Goal: Answer question/provide support

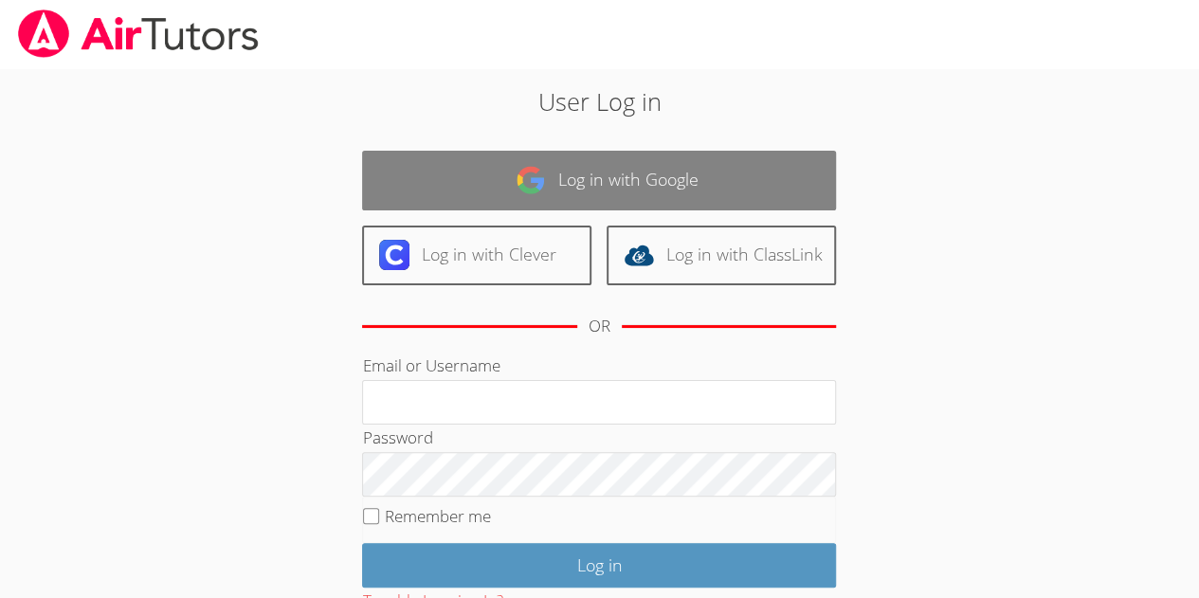
drag, startPoint x: 0, startPoint y: 0, endPoint x: 689, endPoint y: 159, distance: 707.5
click at [689, 159] on div "Log in with Google Log in with Clever Log in with ClassLink OR" at bounding box center [599, 252] width 474 height 202
click at [692, 183] on link "Log in with Google" at bounding box center [599, 181] width 474 height 60
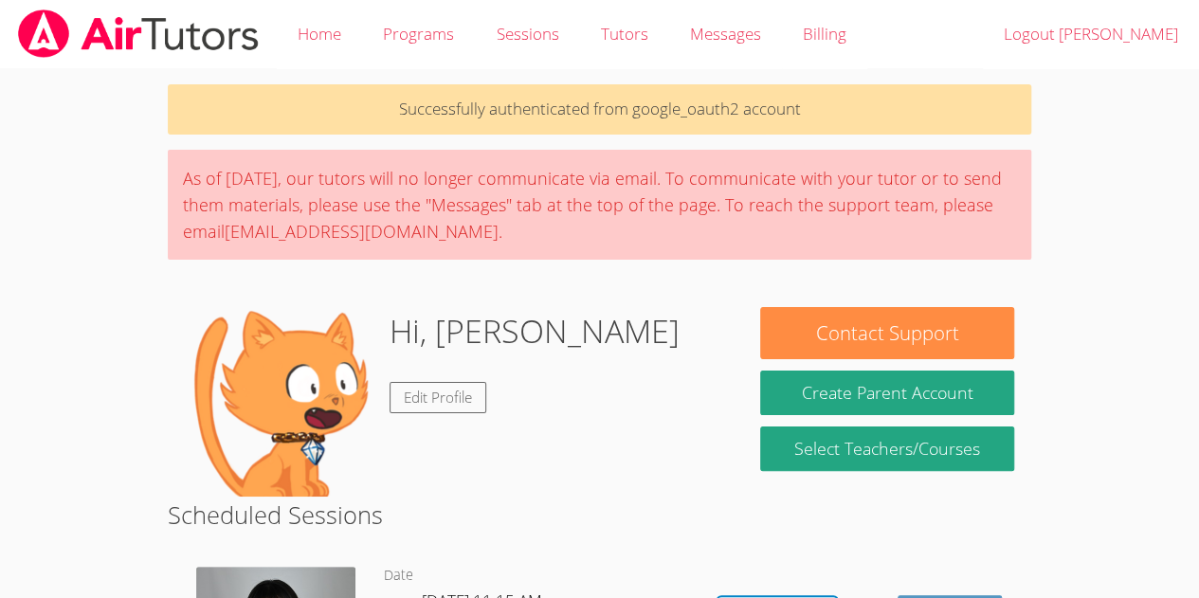
click at [350, 384] on img at bounding box center [280, 402] width 190 height 190
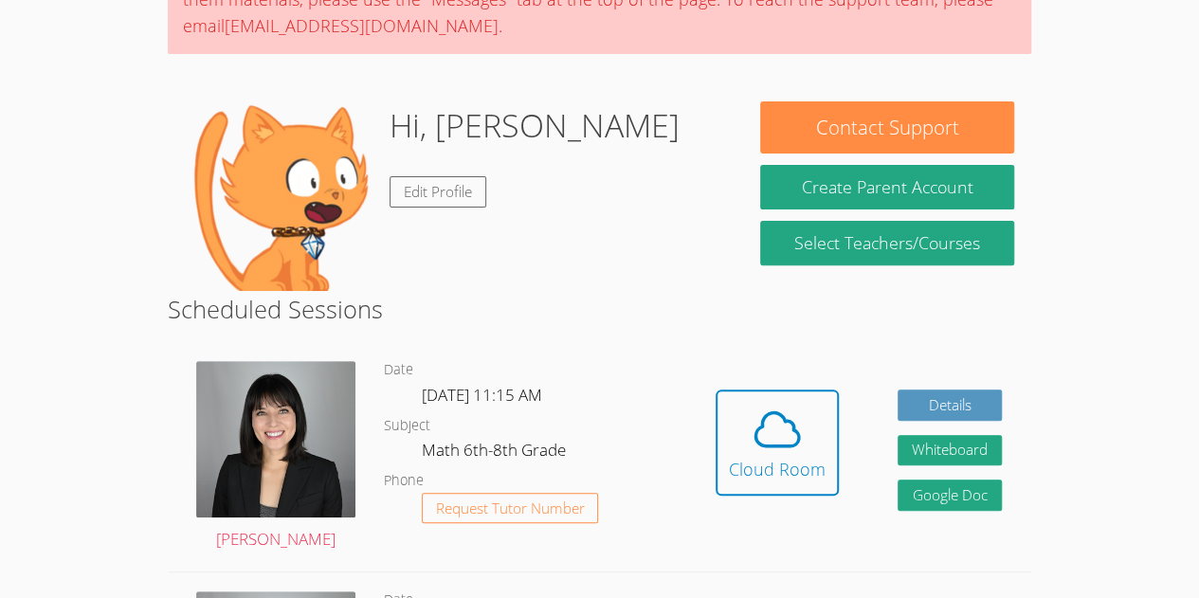
scroll to position [207, 0]
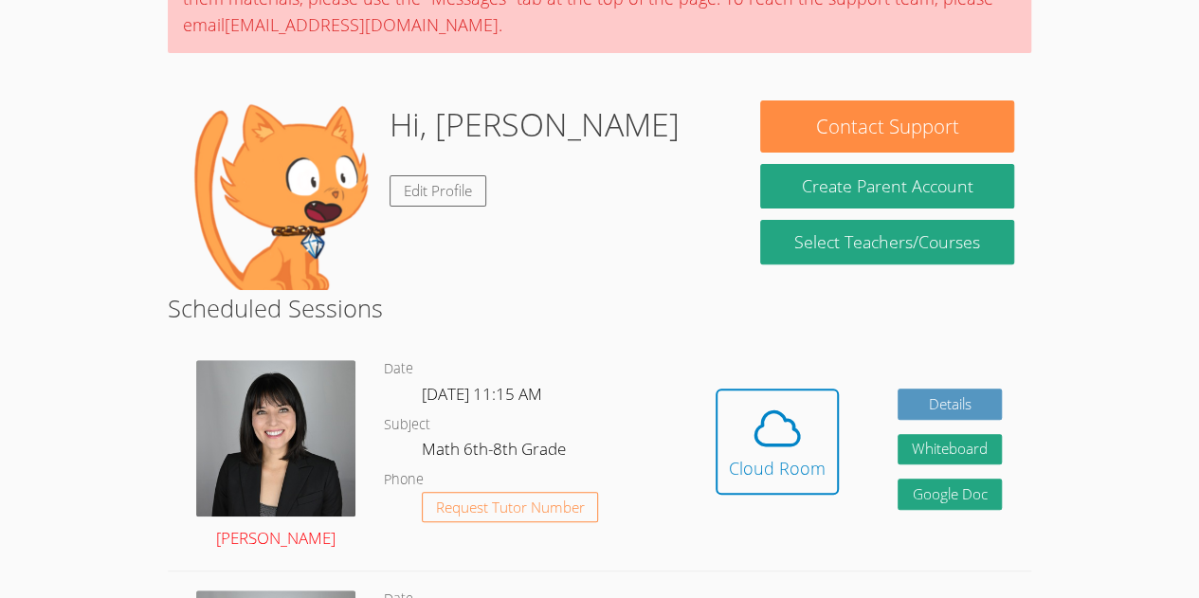
click at [322, 398] on img at bounding box center [275, 438] width 159 height 156
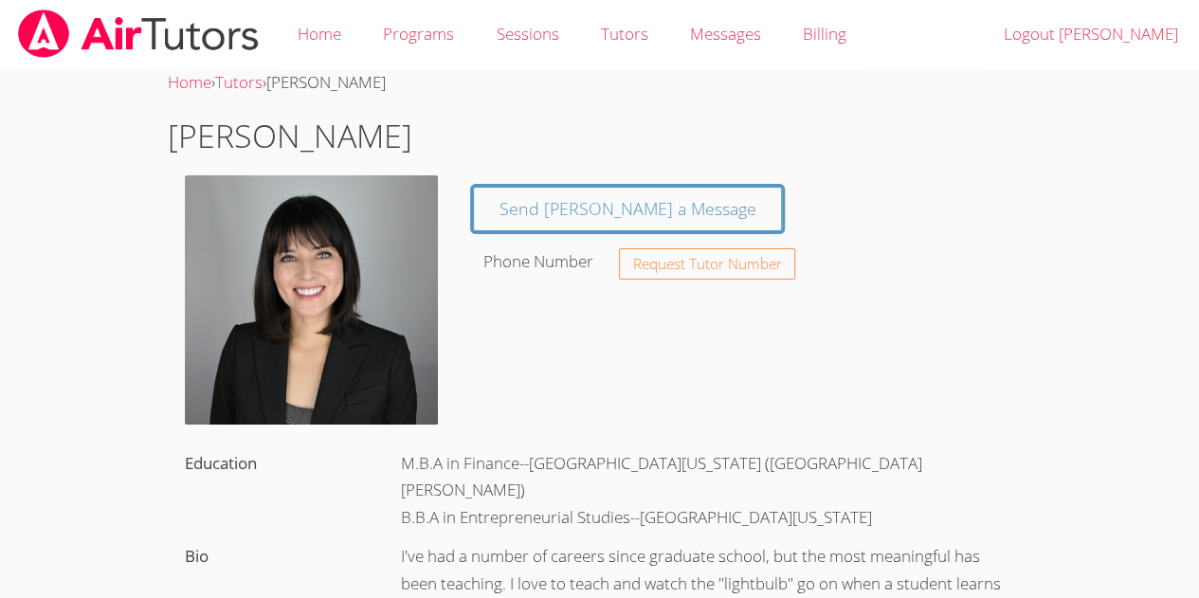
scroll to position [207, 0]
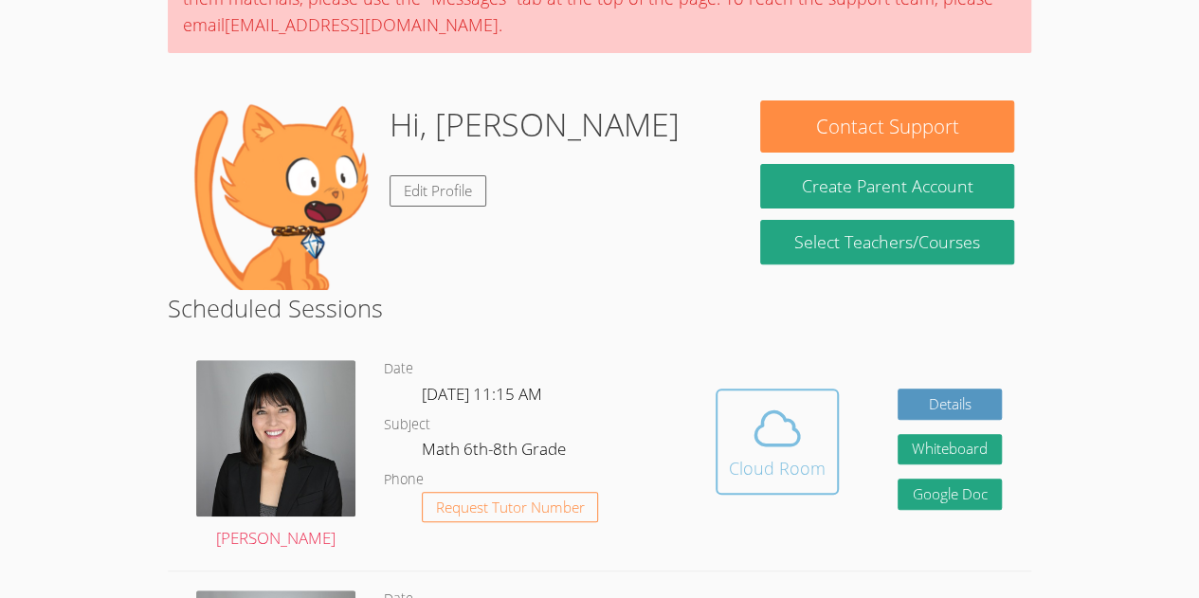
click at [800, 460] on div "Cloud Room" at bounding box center [777, 468] width 97 height 27
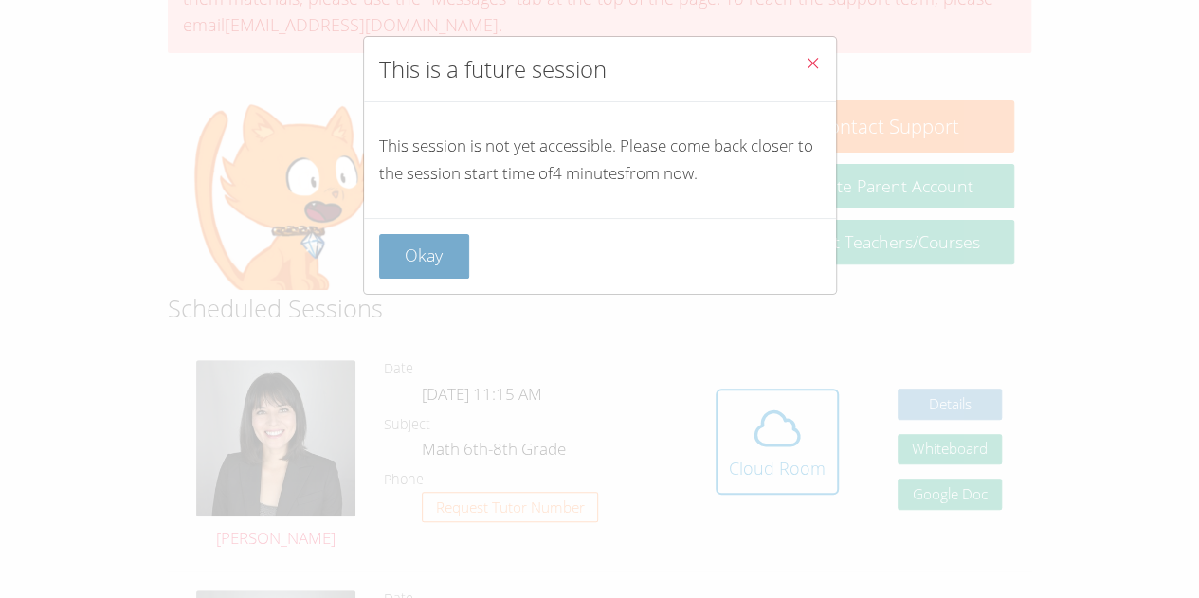
click at [393, 252] on button "Okay" at bounding box center [424, 256] width 91 height 45
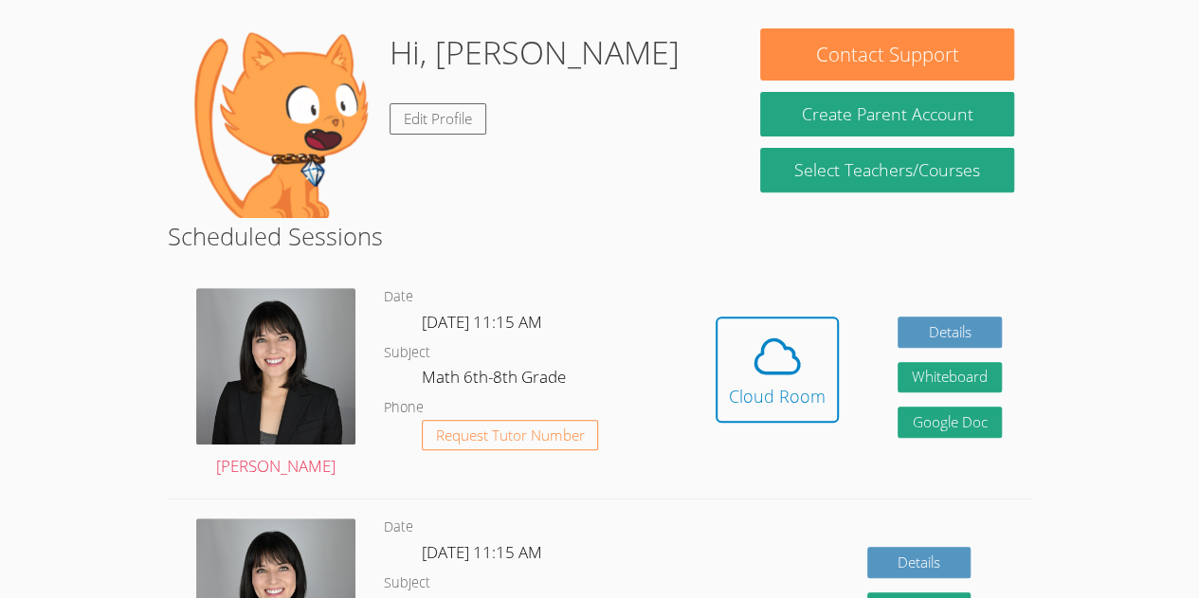
scroll to position [278, 0]
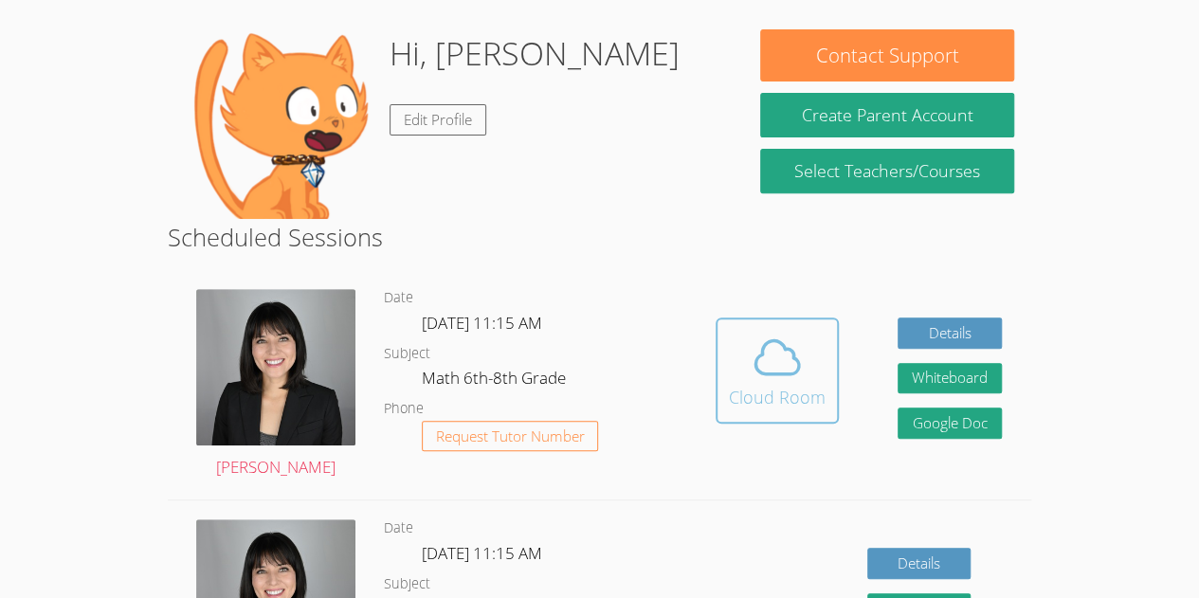
click at [763, 373] on icon at bounding box center [778, 357] width 44 height 33
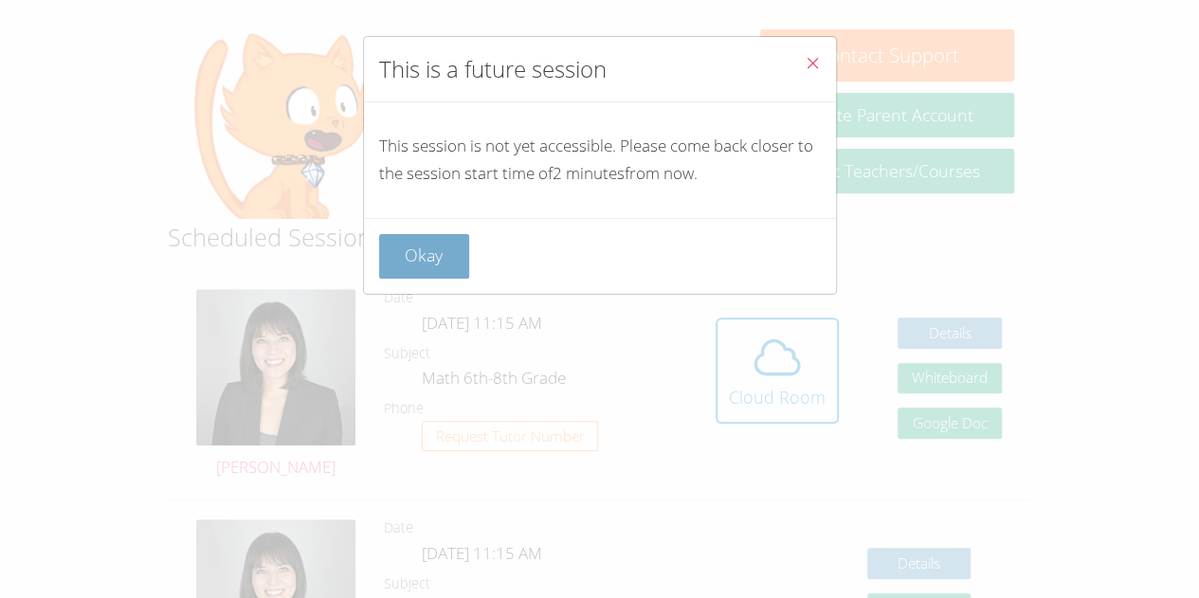
click at [428, 254] on button "Okay" at bounding box center [424, 256] width 91 height 45
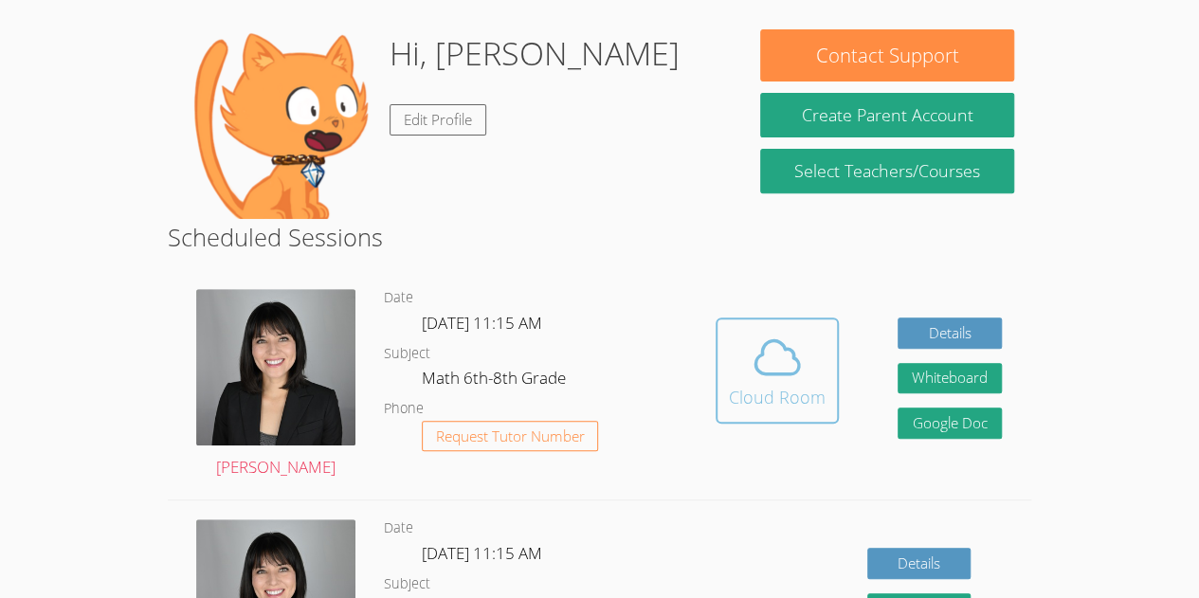
click at [751, 364] on icon at bounding box center [777, 357] width 53 height 53
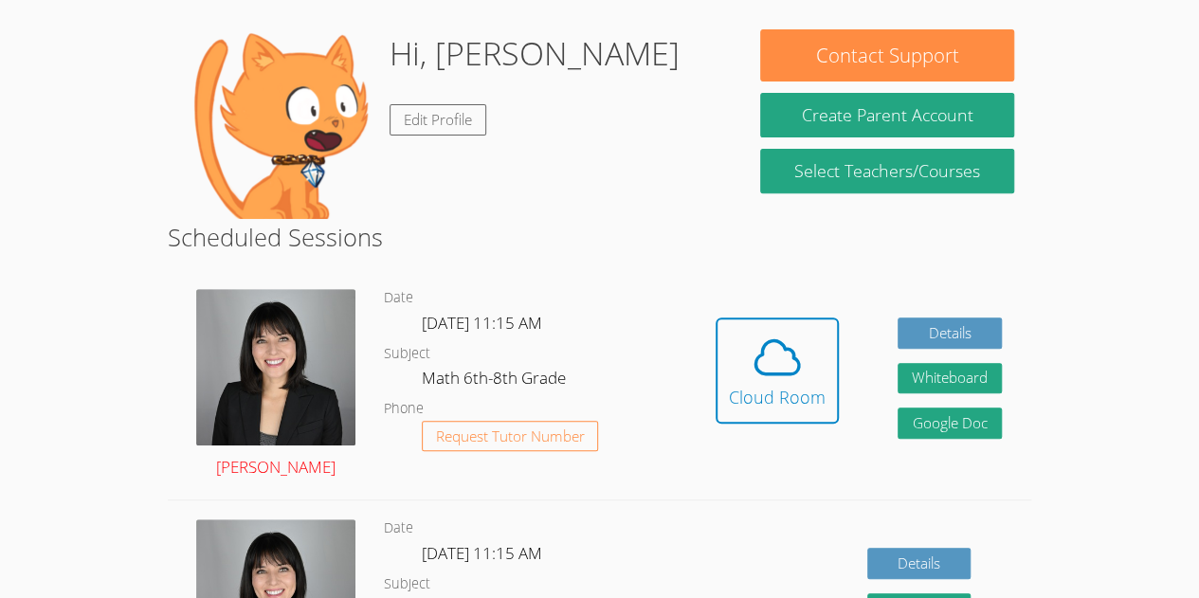
click at [306, 312] on img at bounding box center [275, 367] width 159 height 156
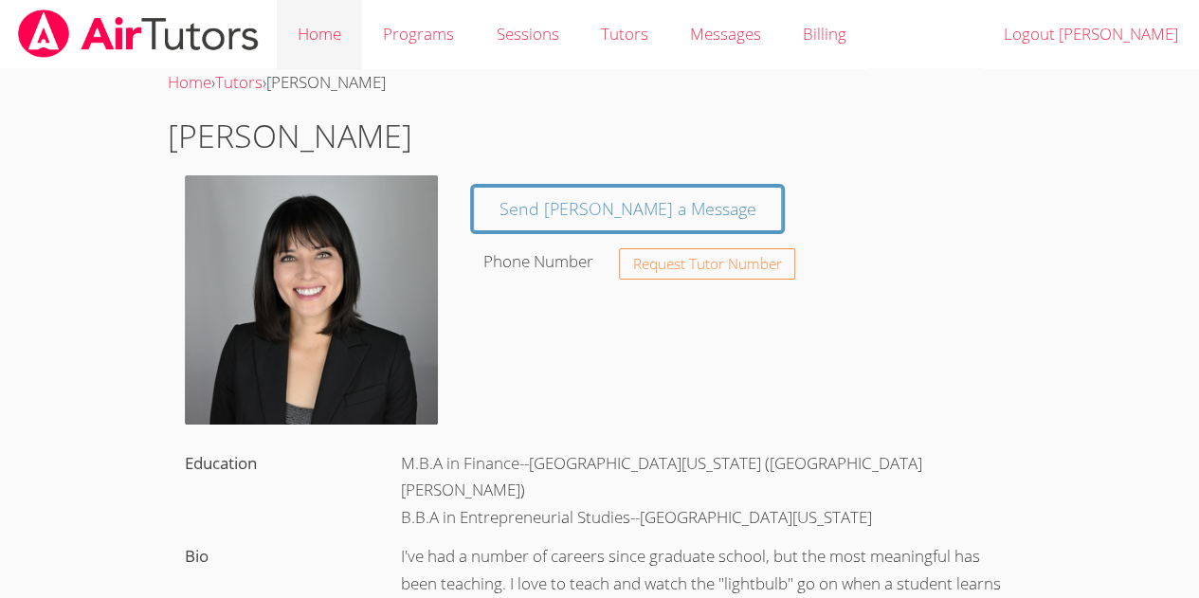
scroll to position [278, 0]
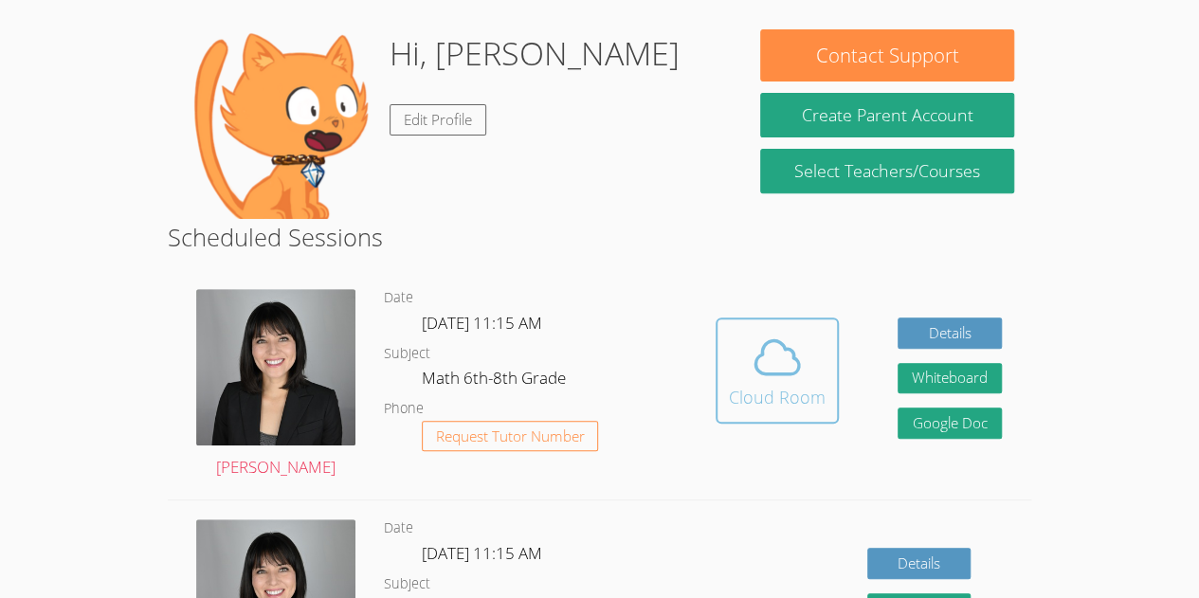
click at [752, 394] on div "Cloud Room" at bounding box center [777, 397] width 97 height 27
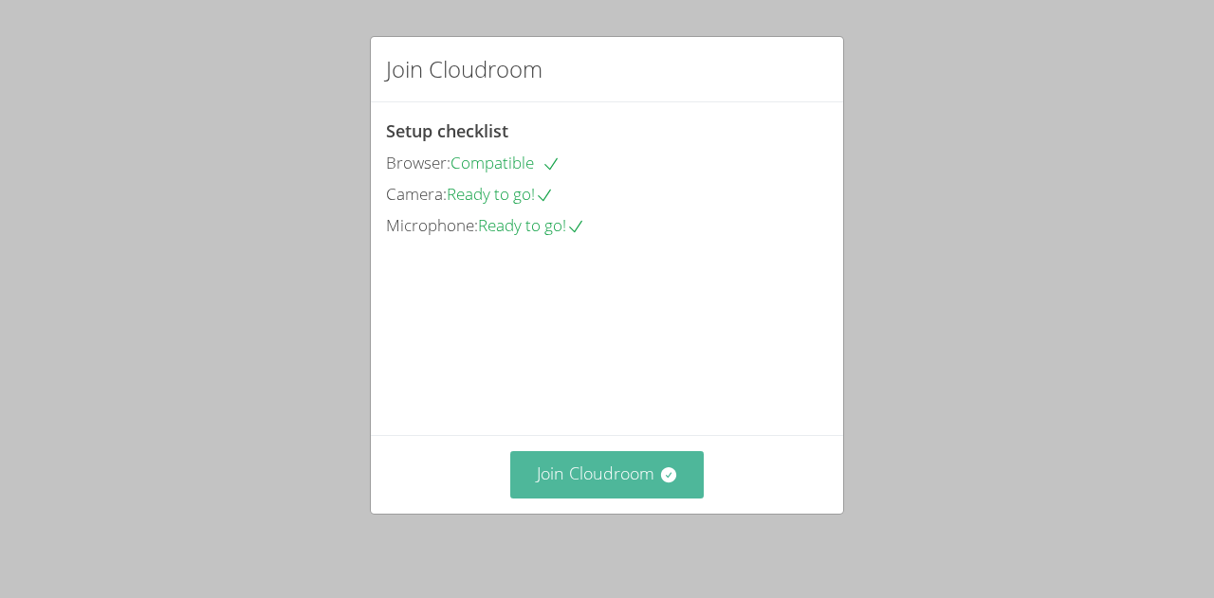
click at [620, 483] on button "Join Cloudroom" at bounding box center [607, 474] width 194 height 46
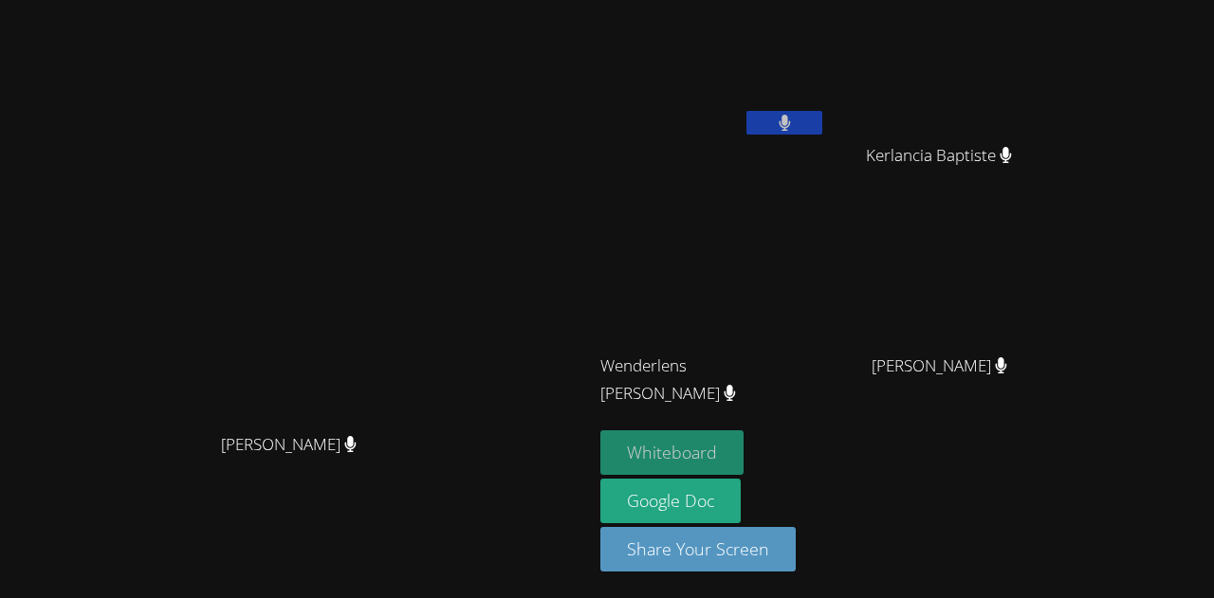
click at [743, 458] on button "Whiteboard" at bounding box center [671, 452] width 143 height 45
click at [600, 430] on button "Whiteboard" at bounding box center [671, 452] width 143 height 45
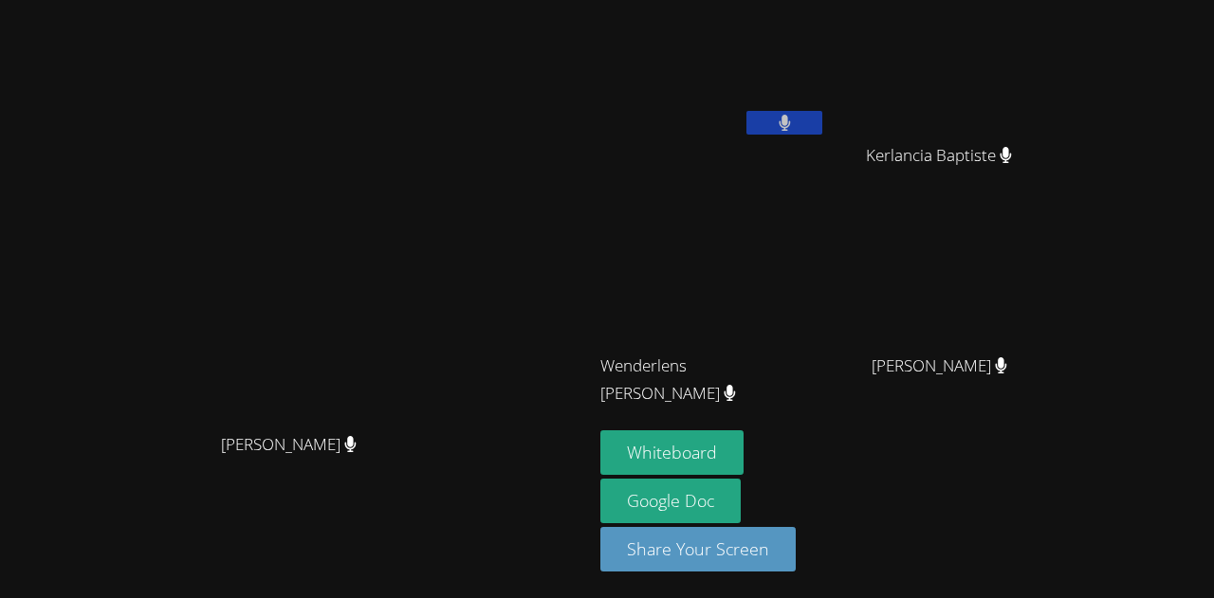
click at [600, 430] on button "Whiteboard" at bounding box center [671, 452] width 143 height 45
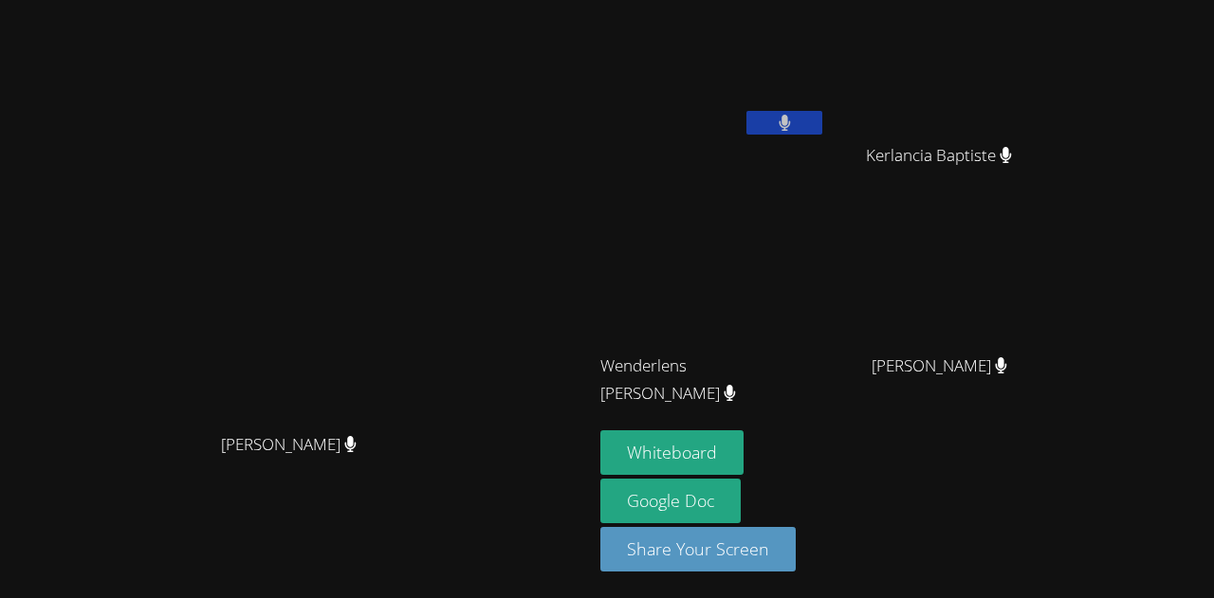
click at [600, 430] on button "Whiteboard" at bounding box center [671, 452] width 143 height 45
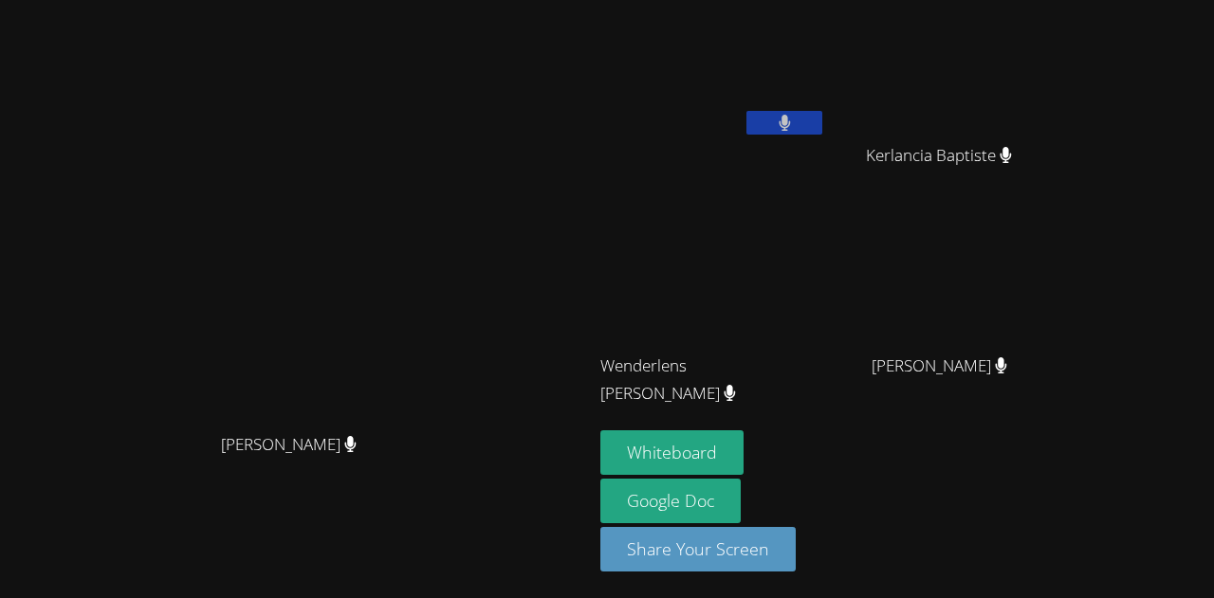
click at [600, 430] on button "Whiteboard" at bounding box center [671, 452] width 143 height 45
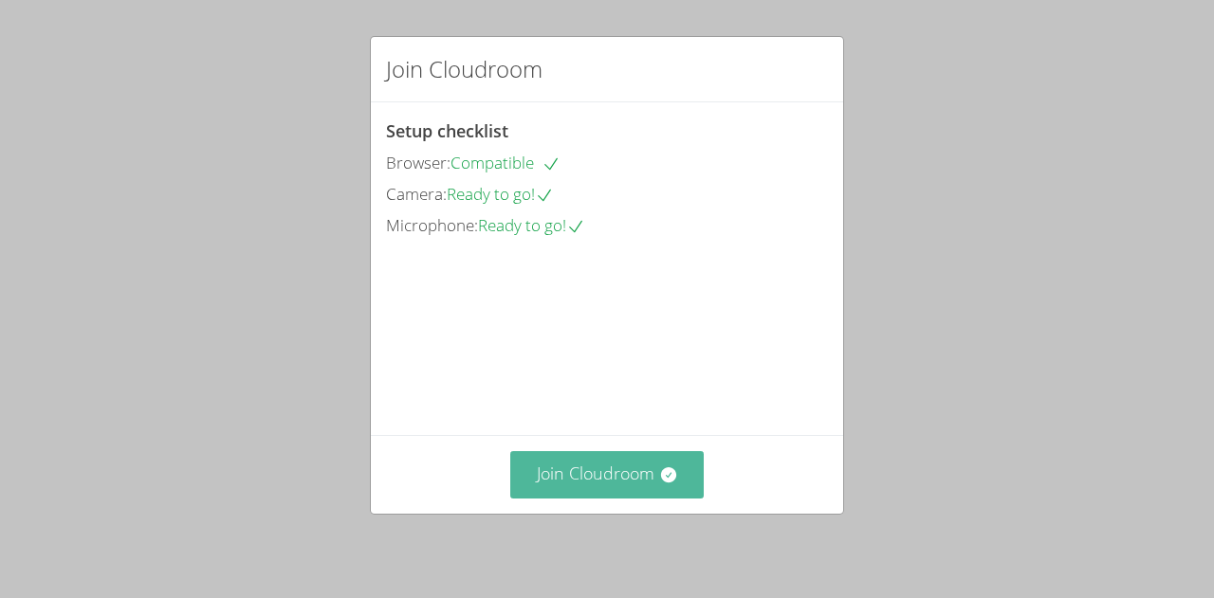
click at [668, 464] on button "Join Cloudroom" at bounding box center [607, 474] width 194 height 46
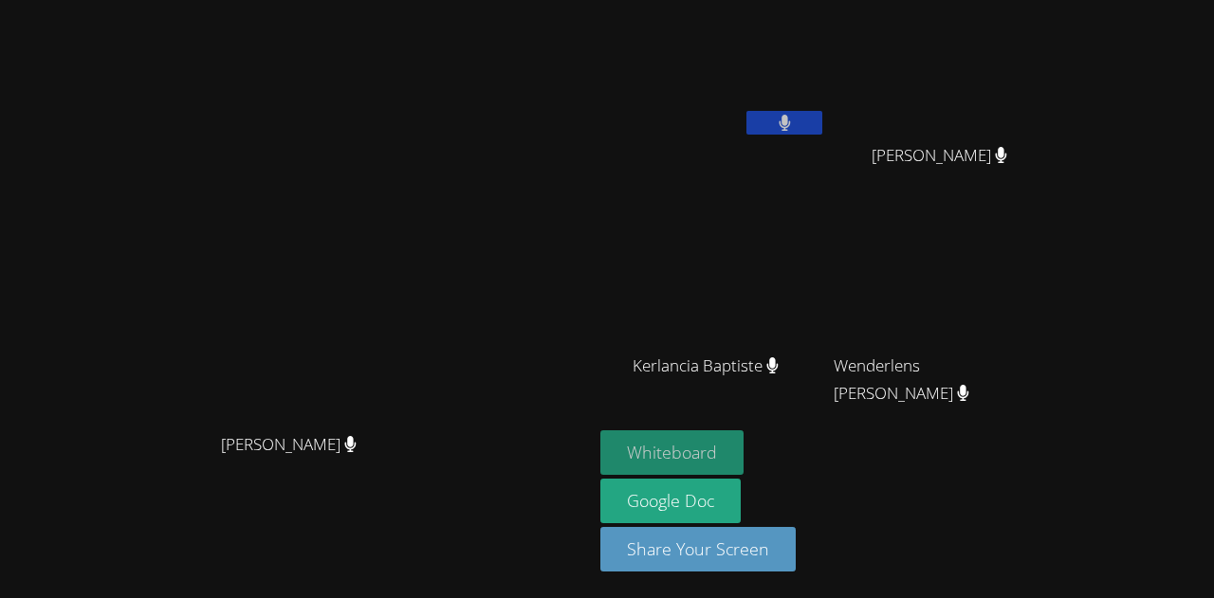
click at [654, 451] on button "Whiteboard" at bounding box center [671, 452] width 143 height 45
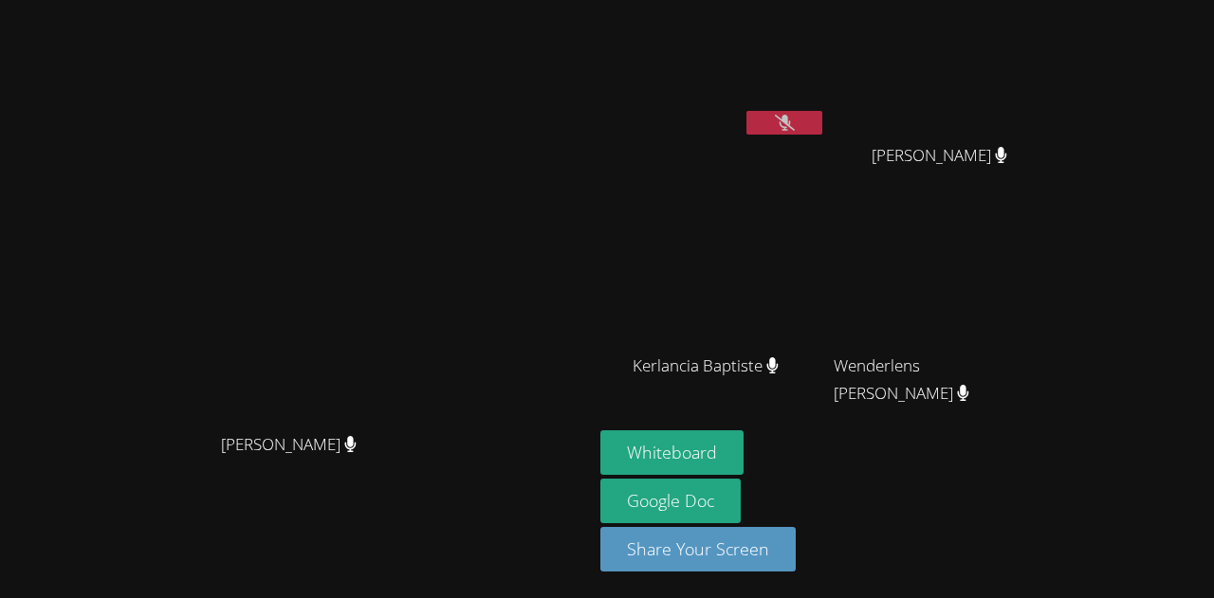
click at [600, 430] on button "Whiteboard" at bounding box center [671, 452] width 143 height 45
click at [822, 116] on button at bounding box center [784, 123] width 76 height 24
click at [791, 126] on icon at bounding box center [784, 123] width 12 height 16
click at [795, 126] on icon at bounding box center [785, 123] width 20 height 16
click at [796, 124] on button at bounding box center [784, 123] width 76 height 24
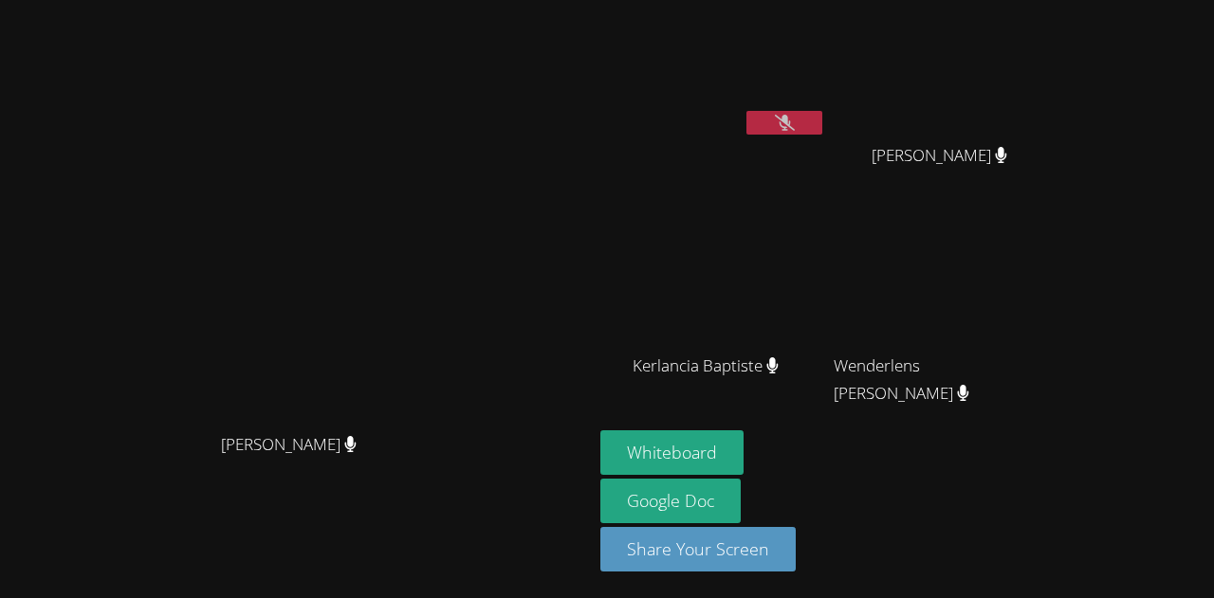
click at [795, 119] on icon at bounding box center [785, 123] width 20 height 16
click at [667, 120] on video at bounding box center [713, 71] width 226 height 127
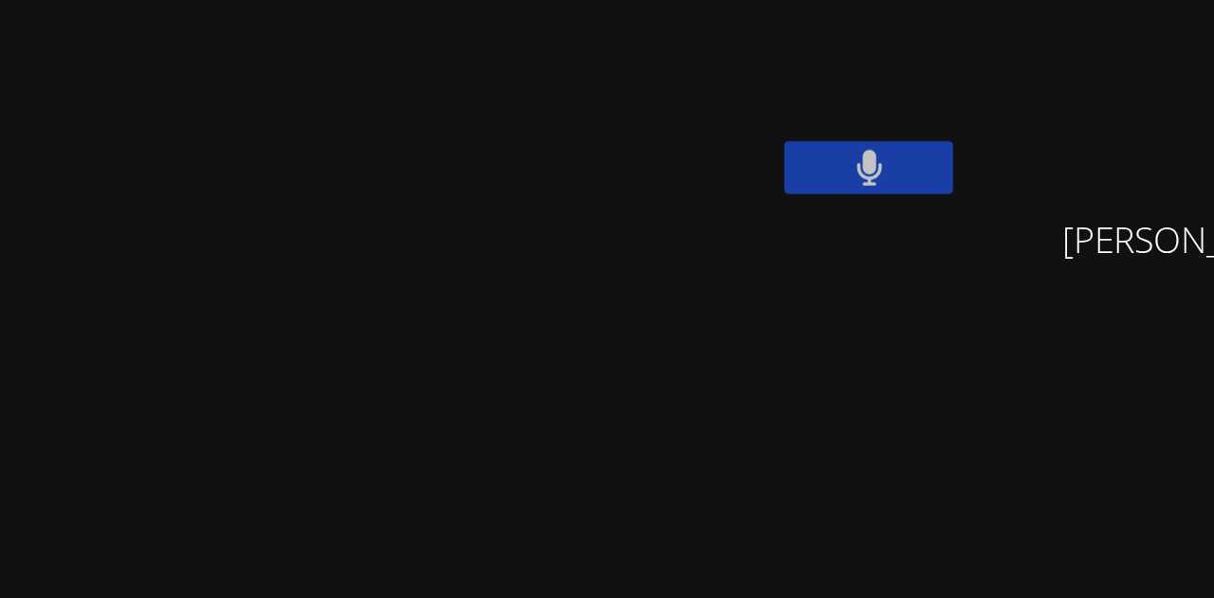
click at [716, 136] on div "Jestin Chery" at bounding box center [713, 76] width 226 height 136
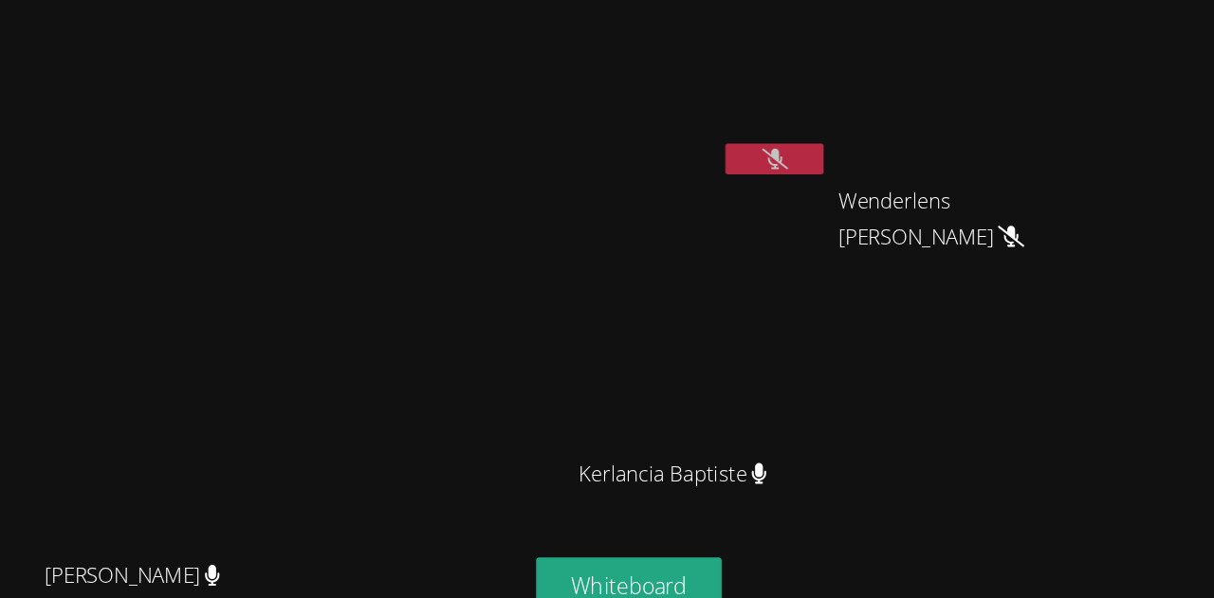
click at [795, 117] on icon at bounding box center [785, 123] width 20 height 16
drag, startPoint x: 850, startPoint y: 129, endPoint x: 862, endPoint y: 196, distance: 68.4
click at [862, 196] on div "Jestin Chery Wenderlens Demosthene Wenderlens Demosthene Kerlancia Baptiste Ker…" at bounding box center [829, 214] width 459 height 413
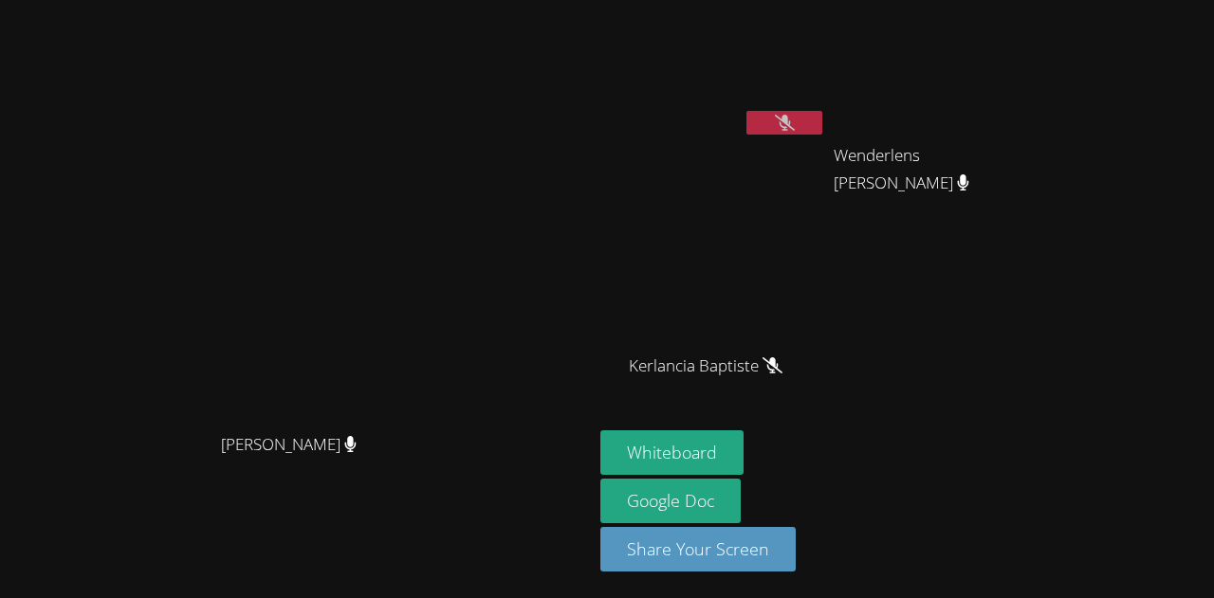
click at [750, 188] on div "Jestin Chery" at bounding box center [713, 109] width 226 height 203
click at [795, 124] on icon at bounding box center [785, 123] width 20 height 16
click at [822, 129] on button at bounding box center [784, 123] width 76 height 24
click at [790, 124] on icon at bounding box center [785, 123] width 20 height 16
drag, startPoint x: 790, startPoint y: 124, endPoint x: 719, endPoint y: 119, distance: 71.3
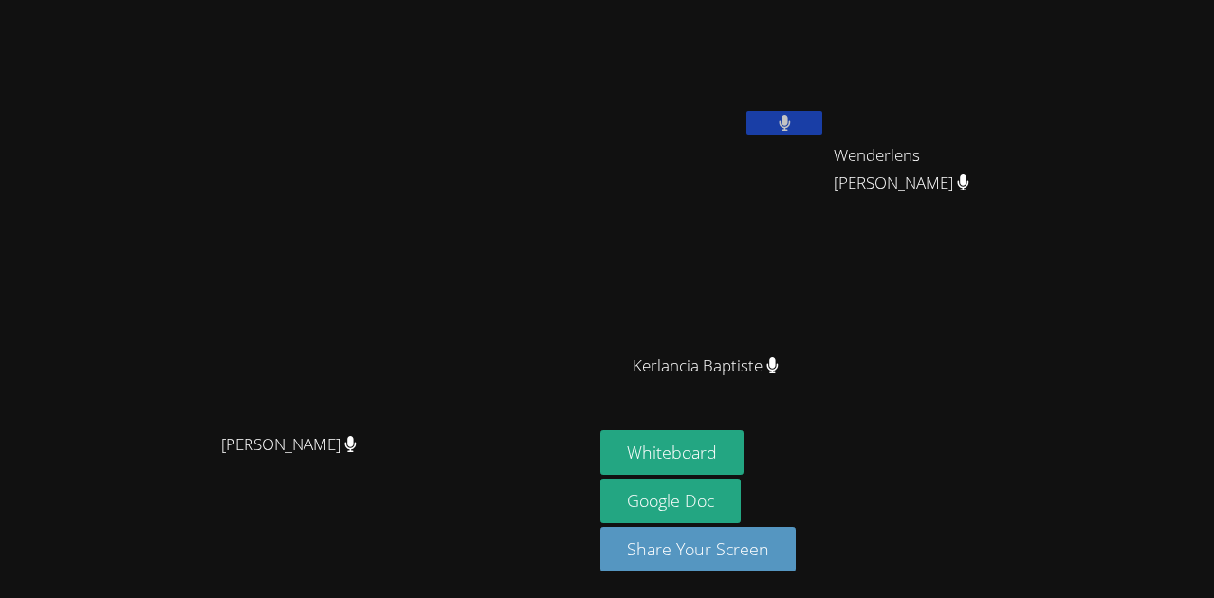
click at [719, 119] on video at bounding box center [713, 71] width 226 height 127
click at [772, 126] on button at bounding box center [784, 123] width 76 height 24
click at [780, 127] on icon at bounding box center [785, 123] width 20 height 16
click at [765, 122] on button at bounding box center [784, 123] width 76 height 24
click at [792, 119] on icon at bounding box center [785, 123] width 20 height 16
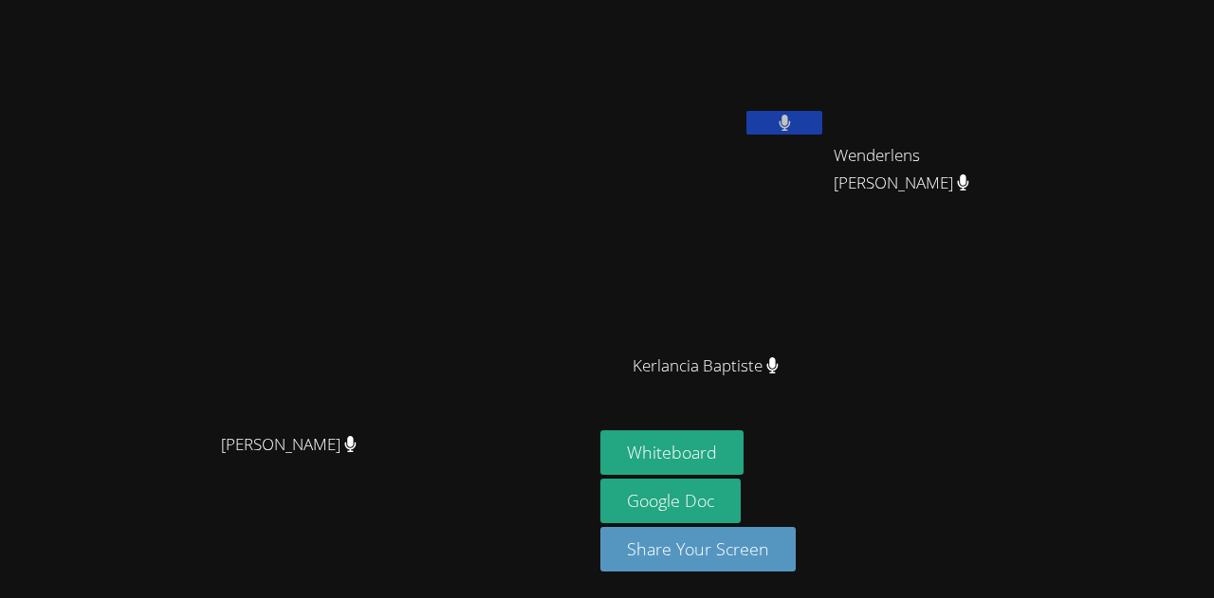
click at [746, 111] on button at bounding box center [784, 123] width 76 height 24
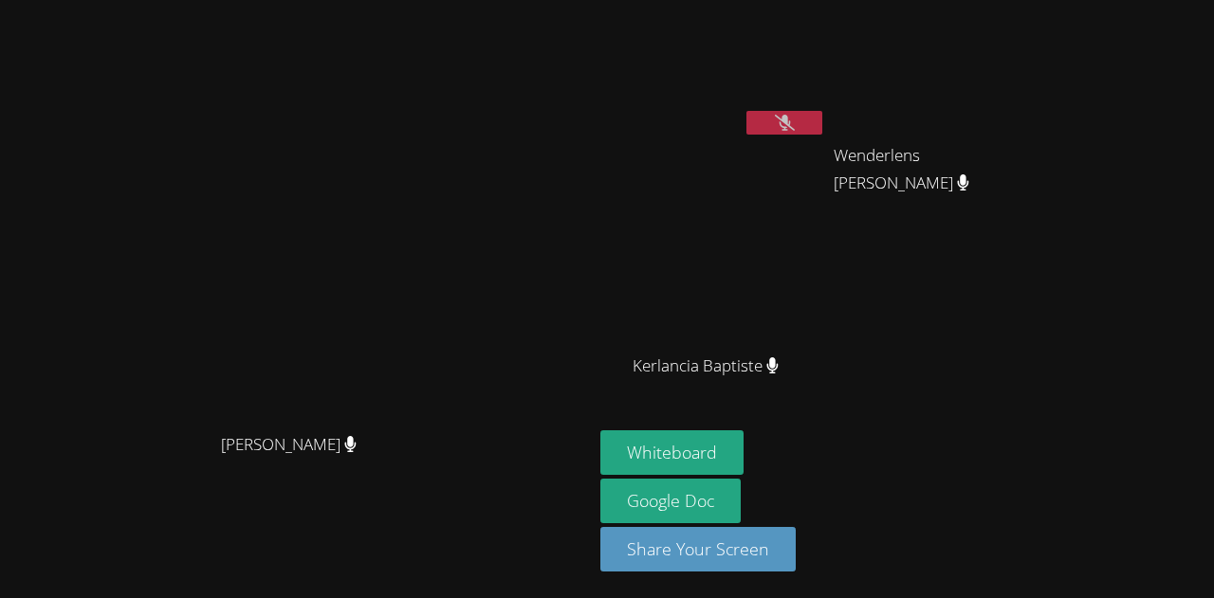
click at [746, 111] on button at bounding box center [784, 123] width 76 height 24
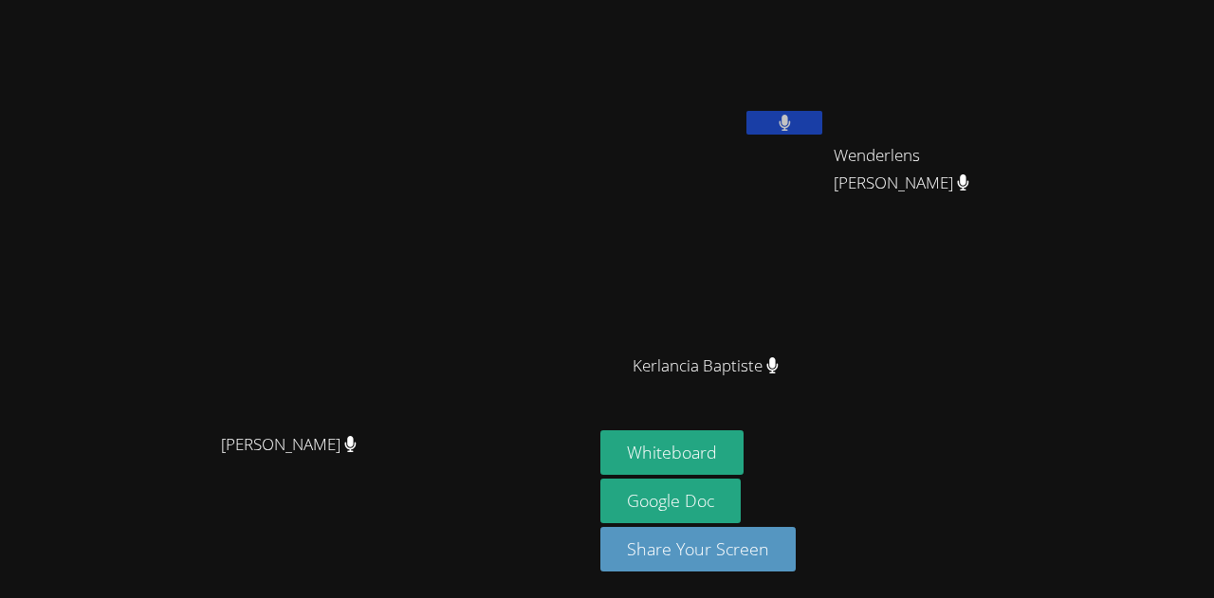
click at [746, 111] on button at bounding box center [784, 123] width 76 height 24
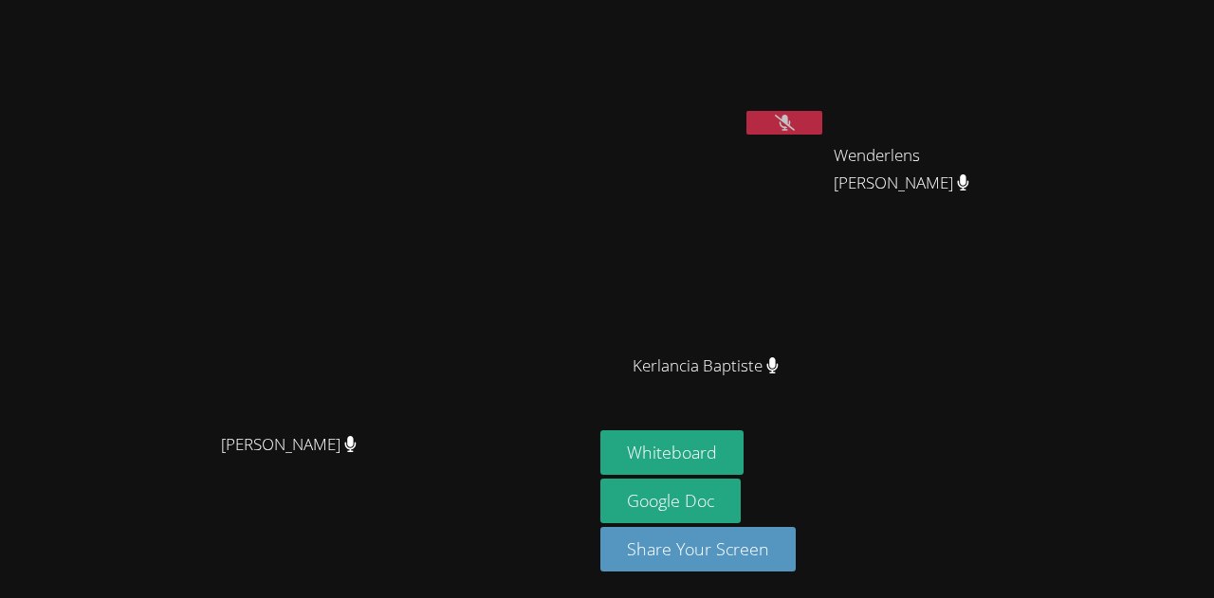
click at [746, 111] on button at bounding box center [784, 123] width 76 height 24
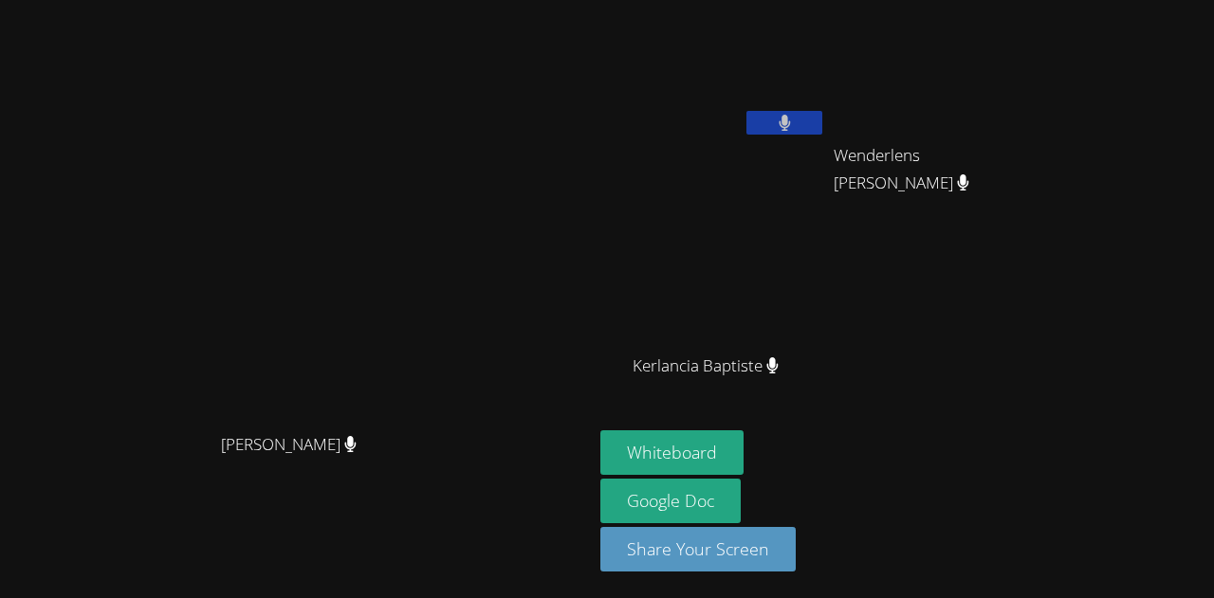
click at [746, 111] on button at bounding box center [784, 123] width 76 height 24
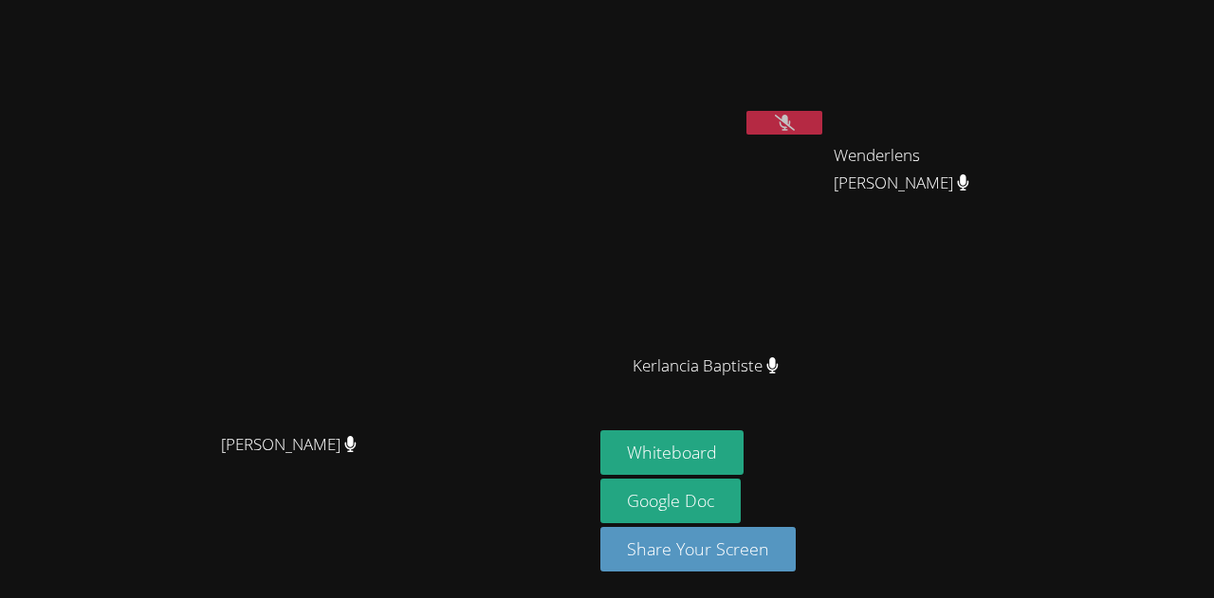
click at [746, 111] on button at bounding box center [784, 123] width 76 height 24
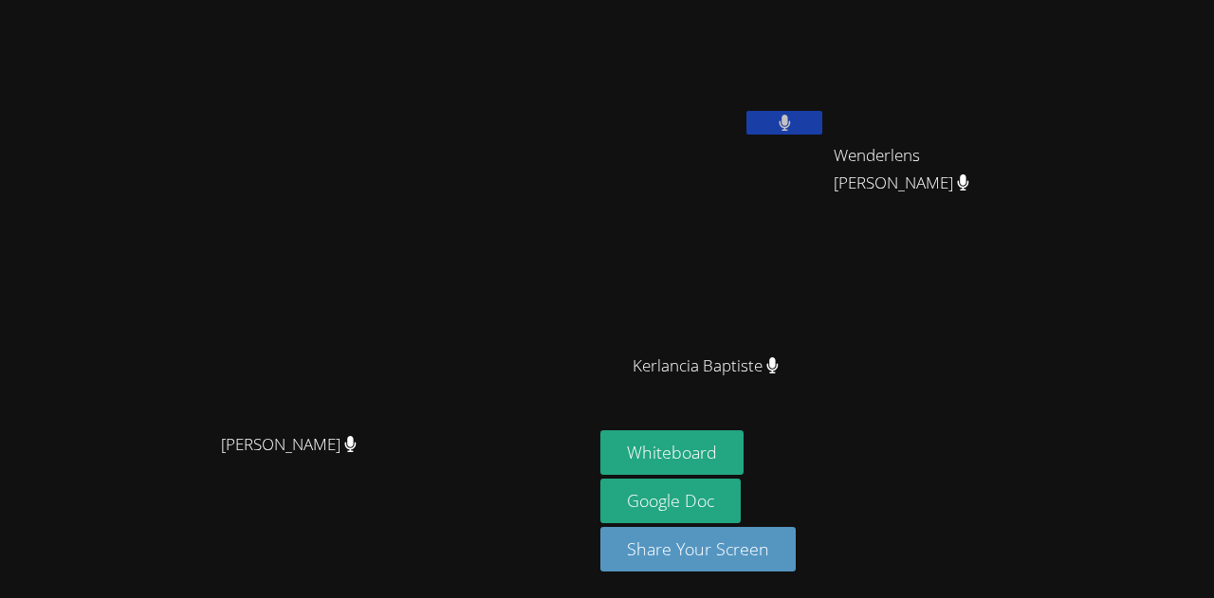
click at [746, 111] on button at bounding box center [784, 123] width 76 height 24
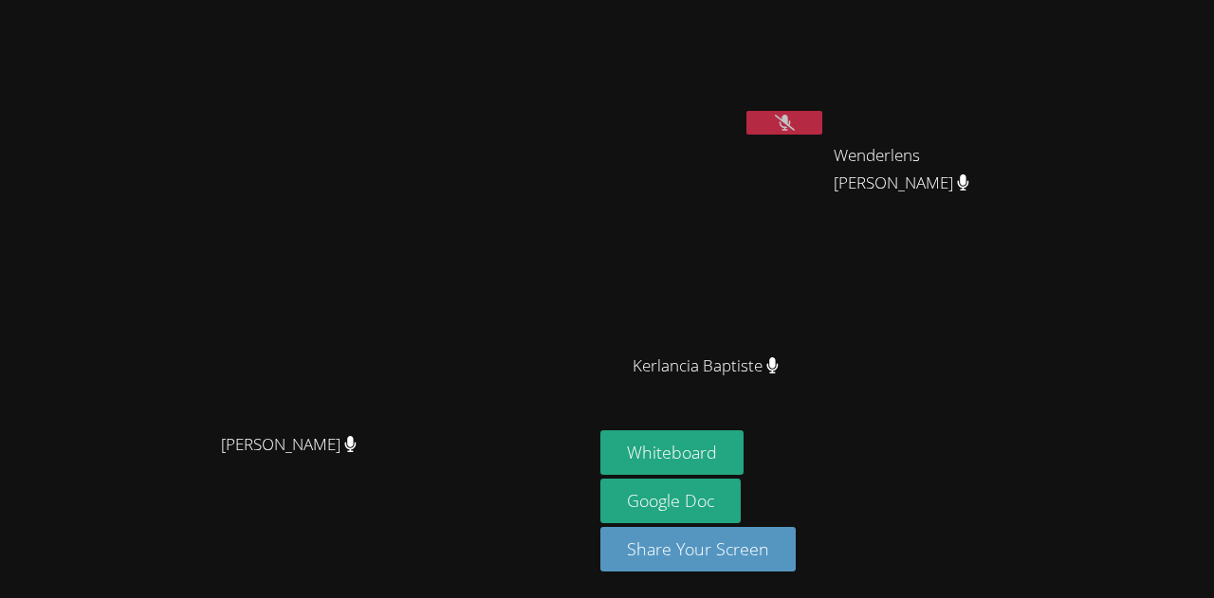
click at [746, 111] on button at bounding box center [784, 123] width 76 height 24
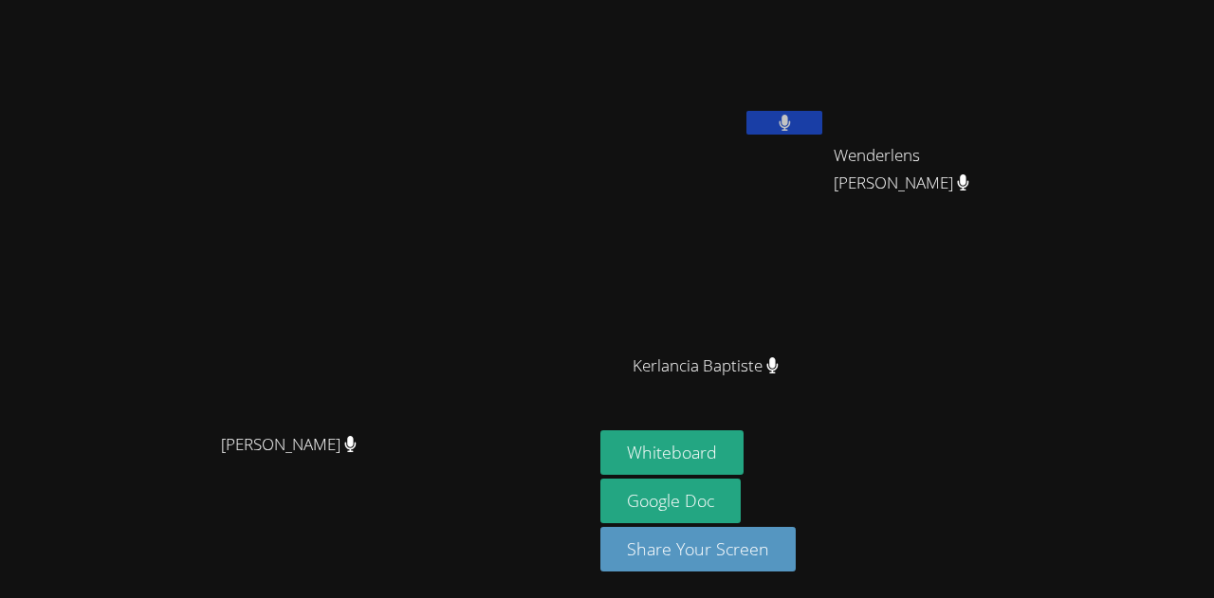
click at [746, 111] on button at bounding box center [784, 123] width 76 height 24
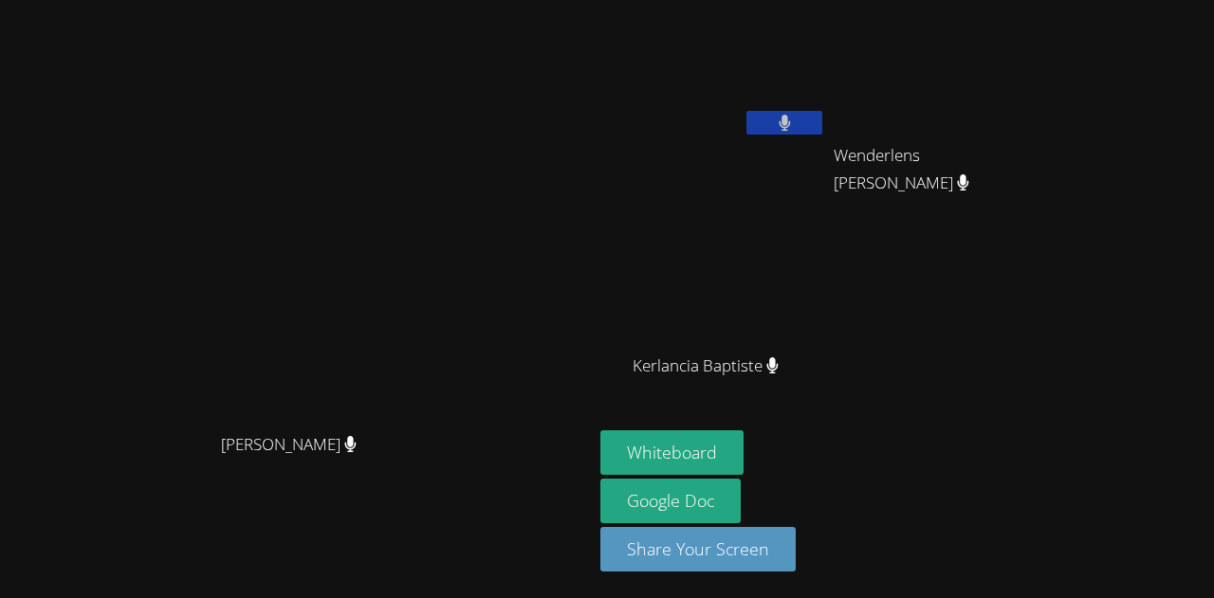
click at [746, 111] on button at bounding box center [784, 123] width 76 height 24
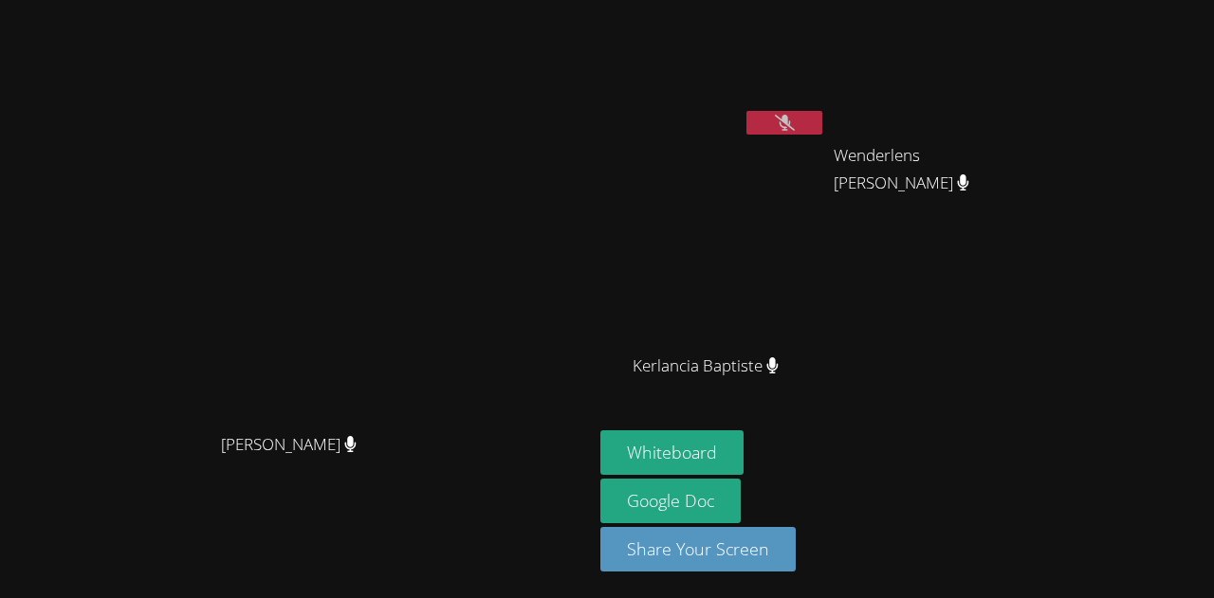
click at [746, 111] on button at bounding box center [784, 123] width 76 height 24
click at [790, 119] on icon at bounding box center [783, 123] width 11 height 16
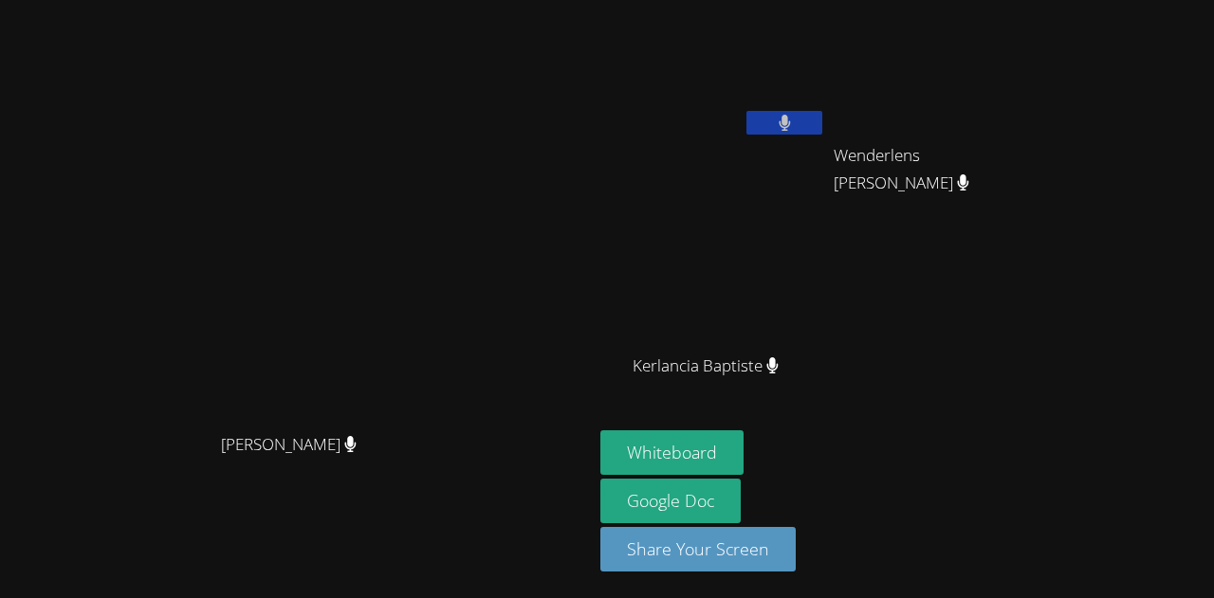
click at [790, 119] on icon at bounding box center [783, 123] width 11 height 16
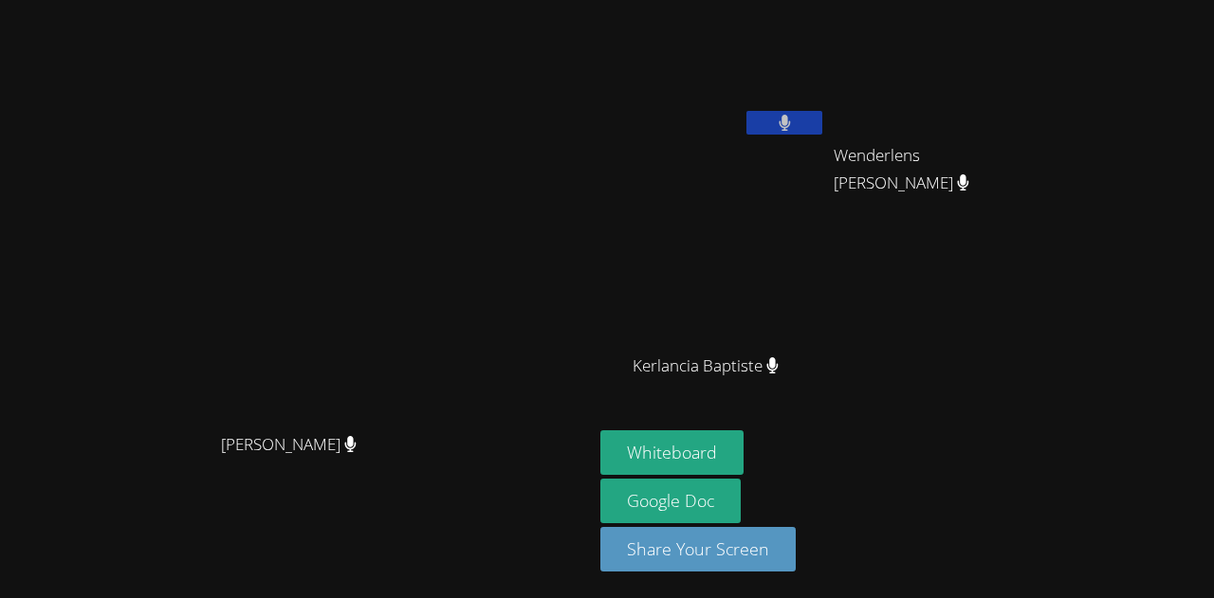
click at [790, 119] on icon at bounding box center [783, 123] width 11 height 16
click at [792, 119] on icon at bounding box center [785, 123] width 20 height 16
click at [790, 119] on icon at bounding box center [783, 123] width 11 height 16
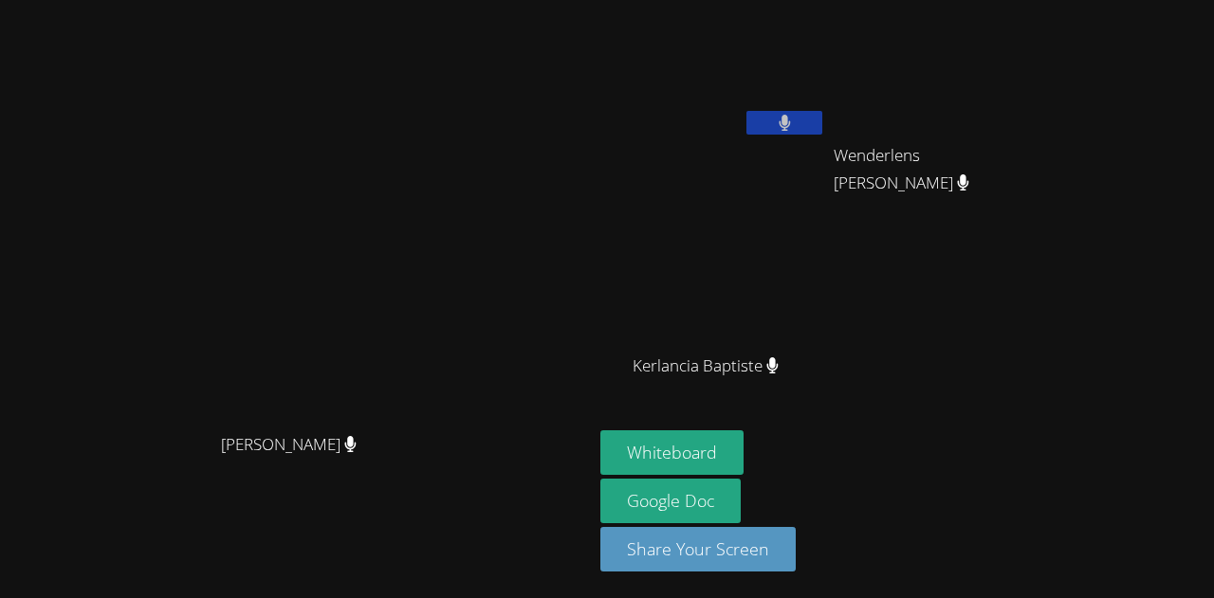
click at [790, 119] on icon at bounding box center [783, 123] width 11 height 16
click at [792, 119] on icon at bounding box center [785, 123] width 20 height 16
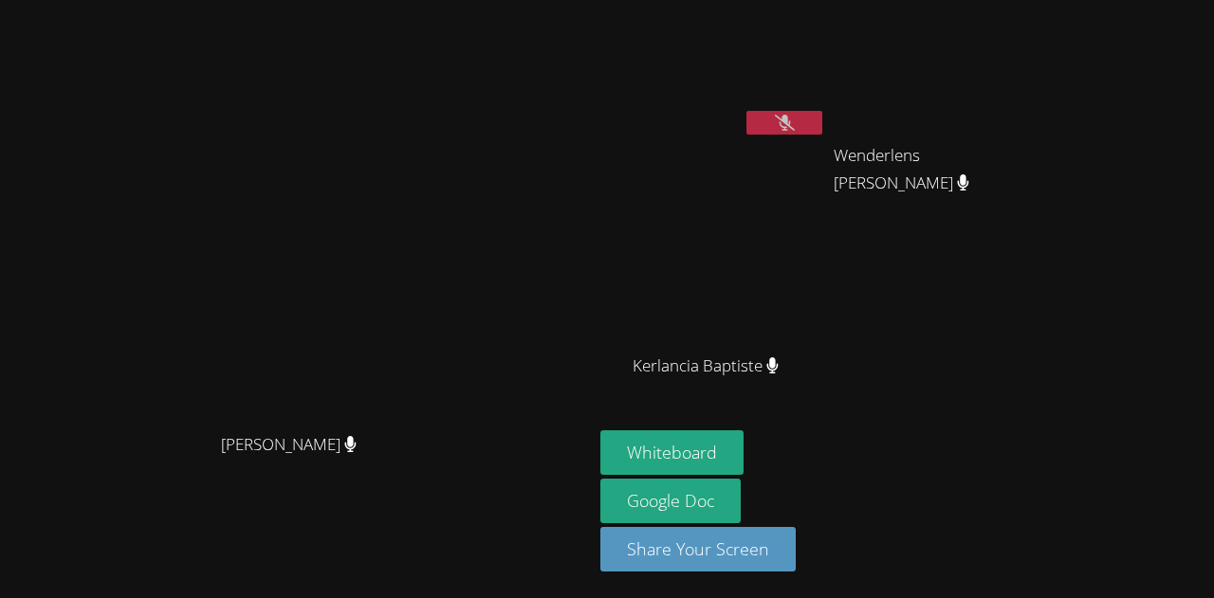
click at [792, 119] on icon at bounding box center [785, 123] width 20 height 16
click at [790, 119] on icon at bounding box center [783, 123] width 11 height 16
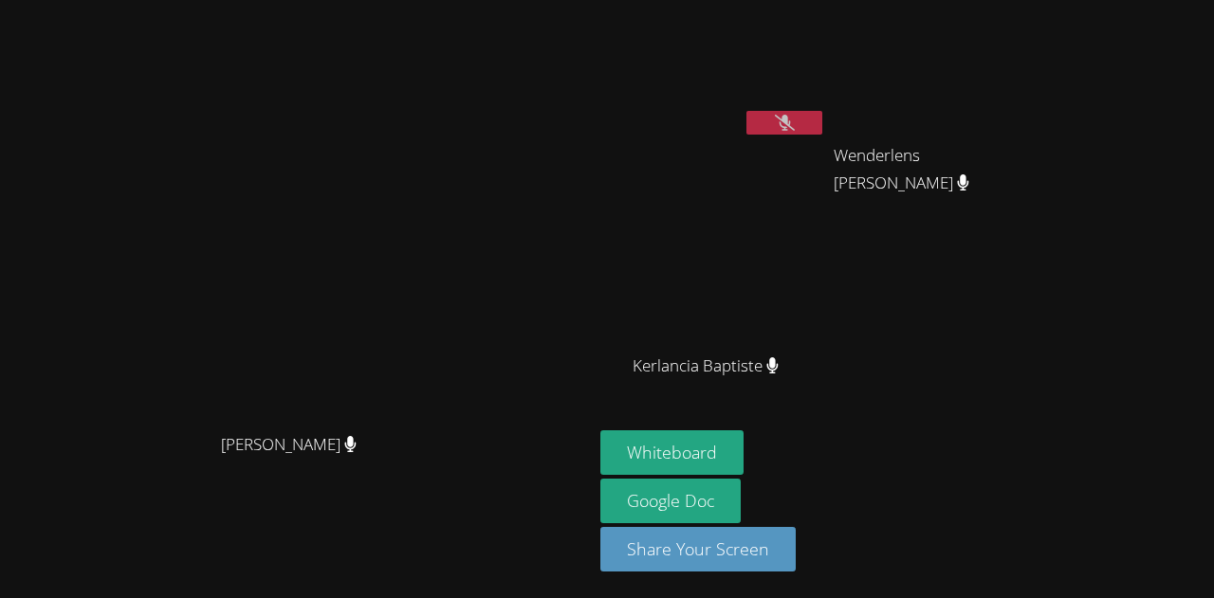
click at [792, 119] on icon at bounding box center [785, 123] width 20 height 16
click at [790, 119] on icon at bounding box center [783, 123] width 11 height 16
click at [792, 119] on icon at bounding box center [785, 123] width 20 height 16
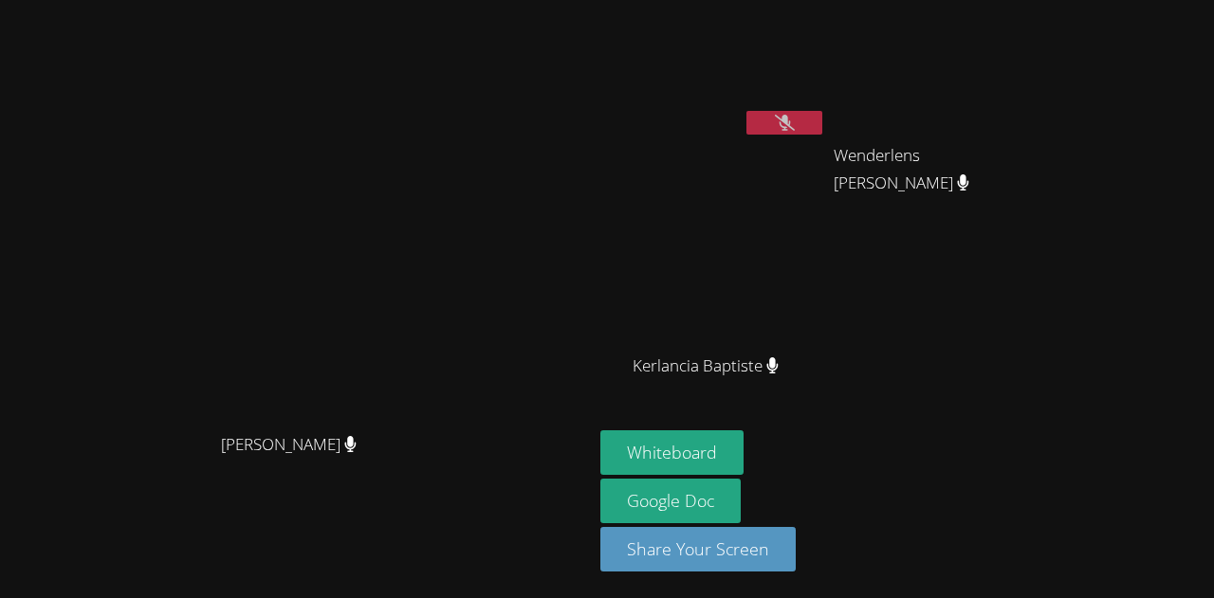
click at [792, 119] on icon at bounding box center [785, 123] width 20 height 16
click at [790, 119] on icon at bounding box center [783, 123] width 11 height 16
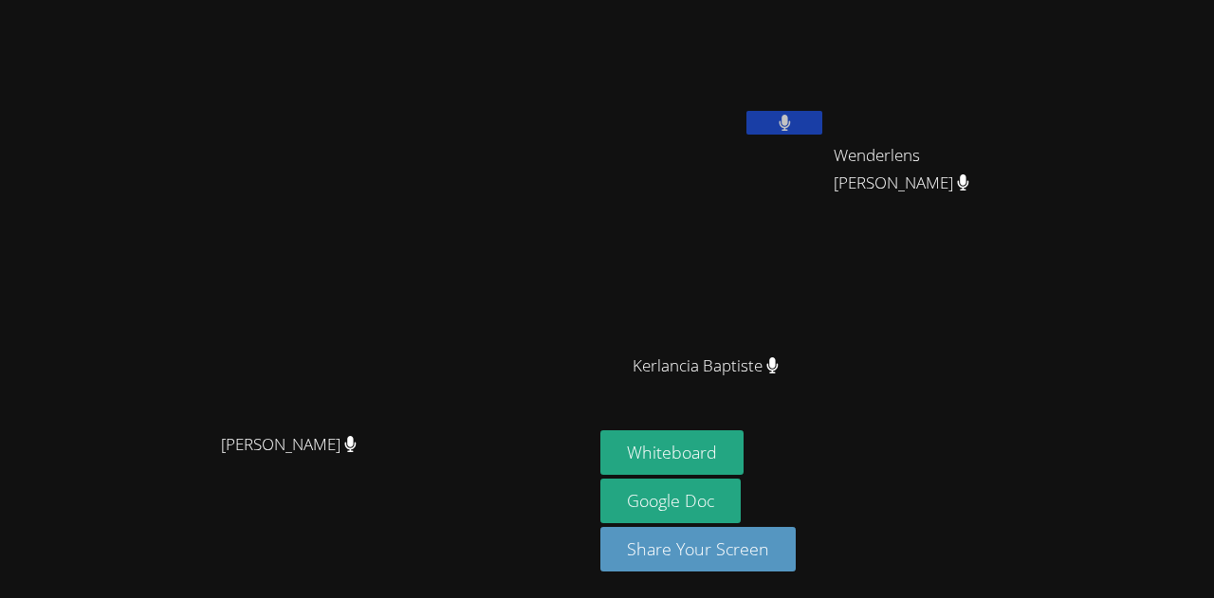
click at [790, 119] on icon at bounding box center [783, 123] width 11 height 16
click at [792, 119] on icon at bounding box center [785, 123] width 20 height 16
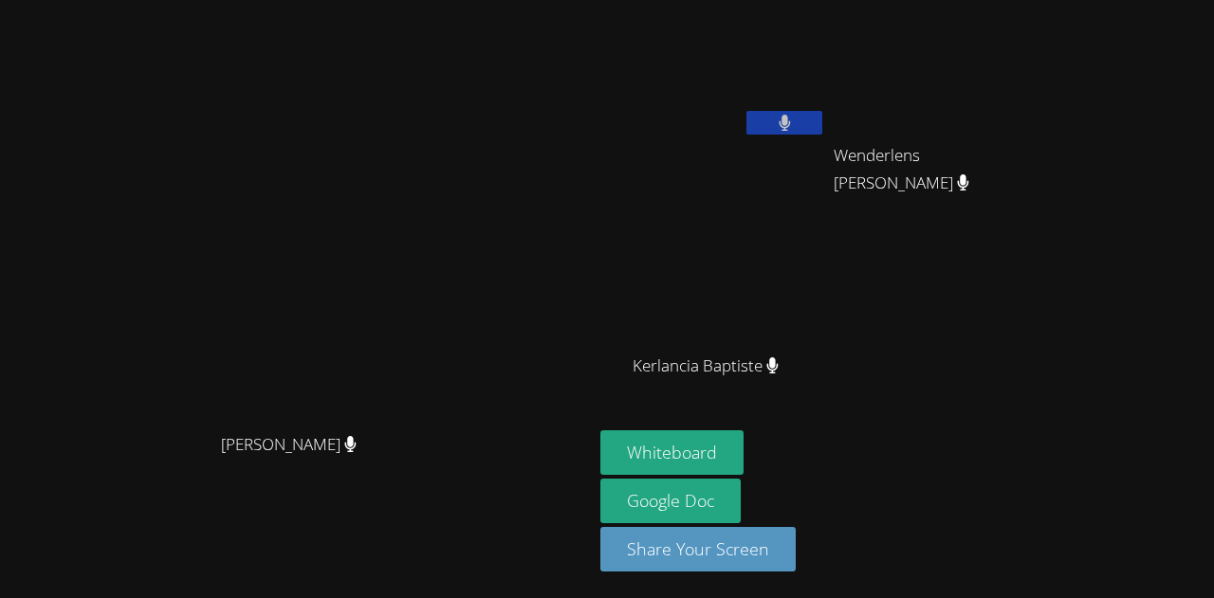
click at [790, 119] on icon at bounding box center [783, 123] width 11 height 16
click at [746, 111] on button at bounding box center [784, 123] width 76 height 24
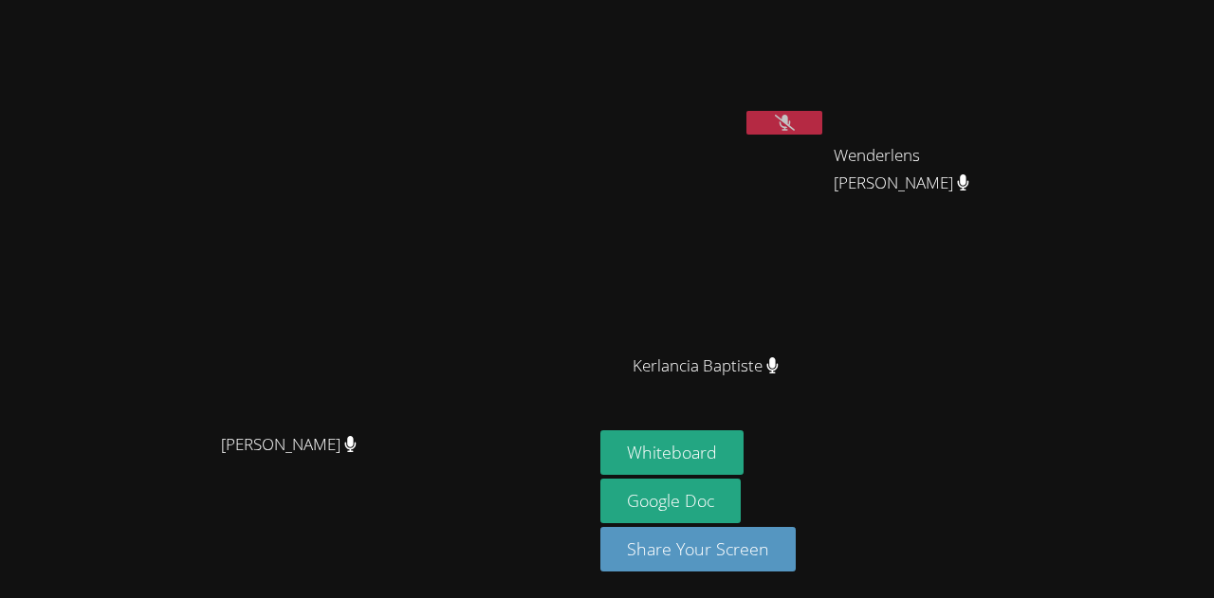
click at [746, 111] on button at bounding box center [784, 123] width 76 height 24
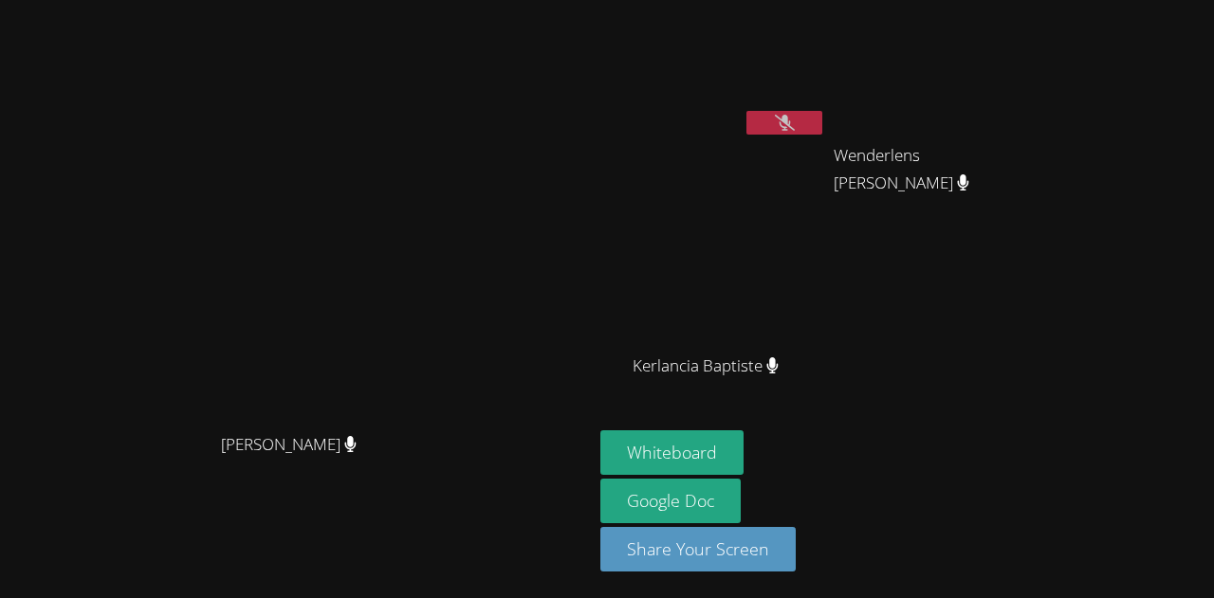
click at [746, 111] on button at bounding box center [784, 123] width 76 height 24
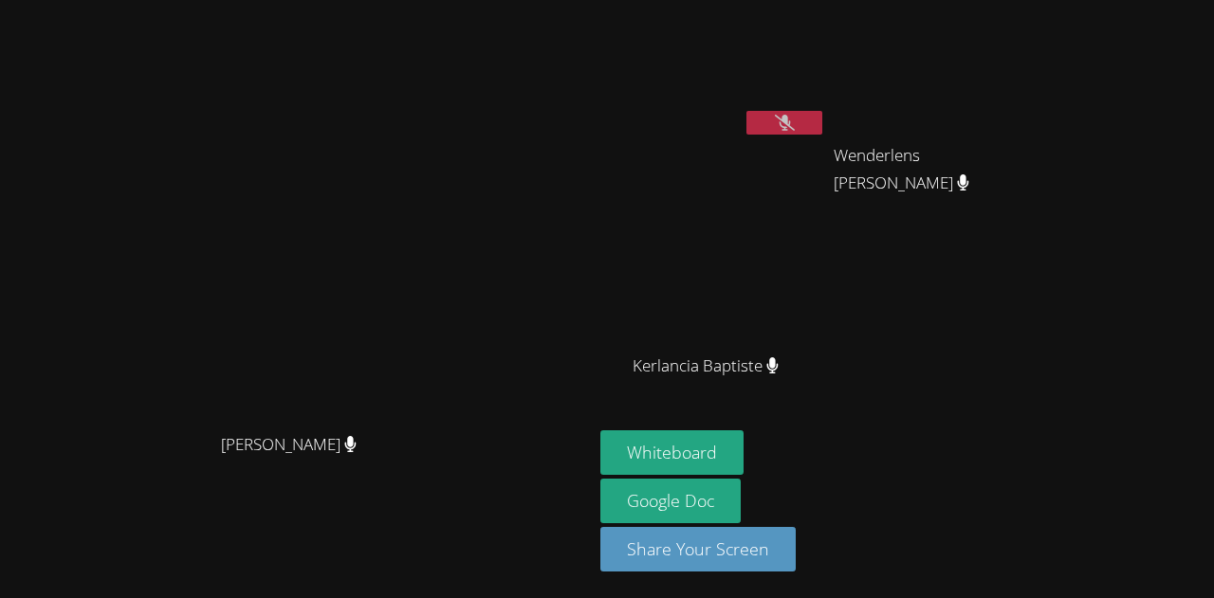
drag, startPoint x: 791, startPoint y: 119, endPoint x: 765, endPoint y: 123, distance: 26.0
click at [765, 123] on button at bounding box center [784, 123] width 76 height 24
click at [826, 145] on div "Jestin Chery" at bounding box center [713, 109] width 226 height 203
click at [795, 126] on icon at bounding box center [785, 123] width 20 height 16
click at [746, 111] on button at bounding box center [784, 123] width 76 height 24
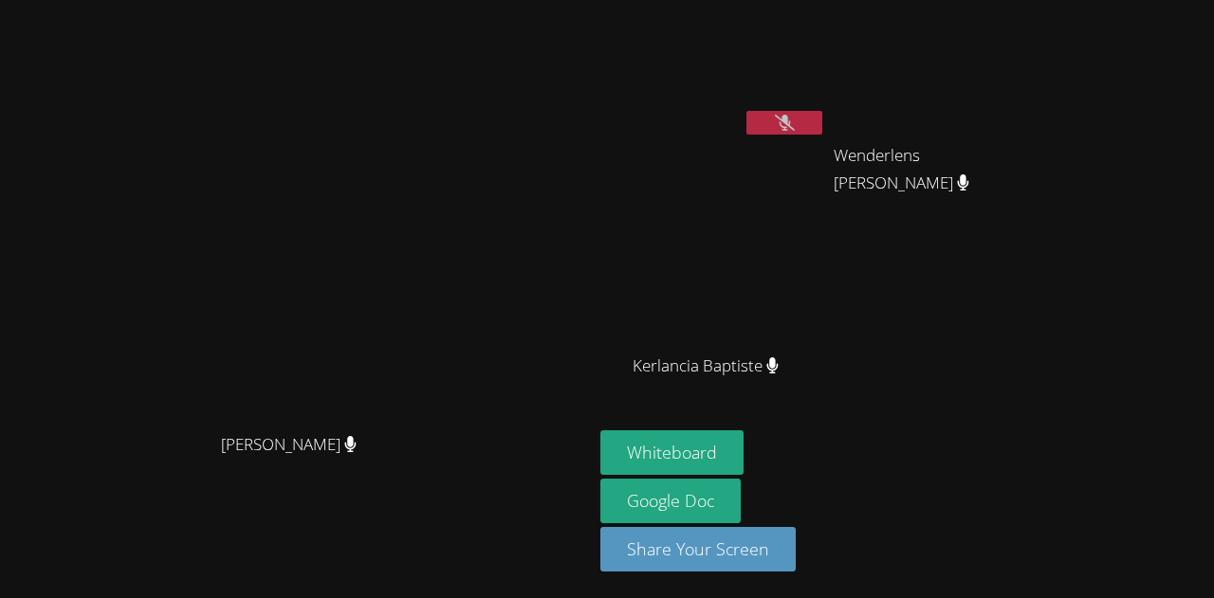
click at [746, 111] on button at bounding box center [784, 123] width 76 height 24
click at [751, 189] on div "Jestin Chery" at bounding box center [713, 109] width 226 height 203
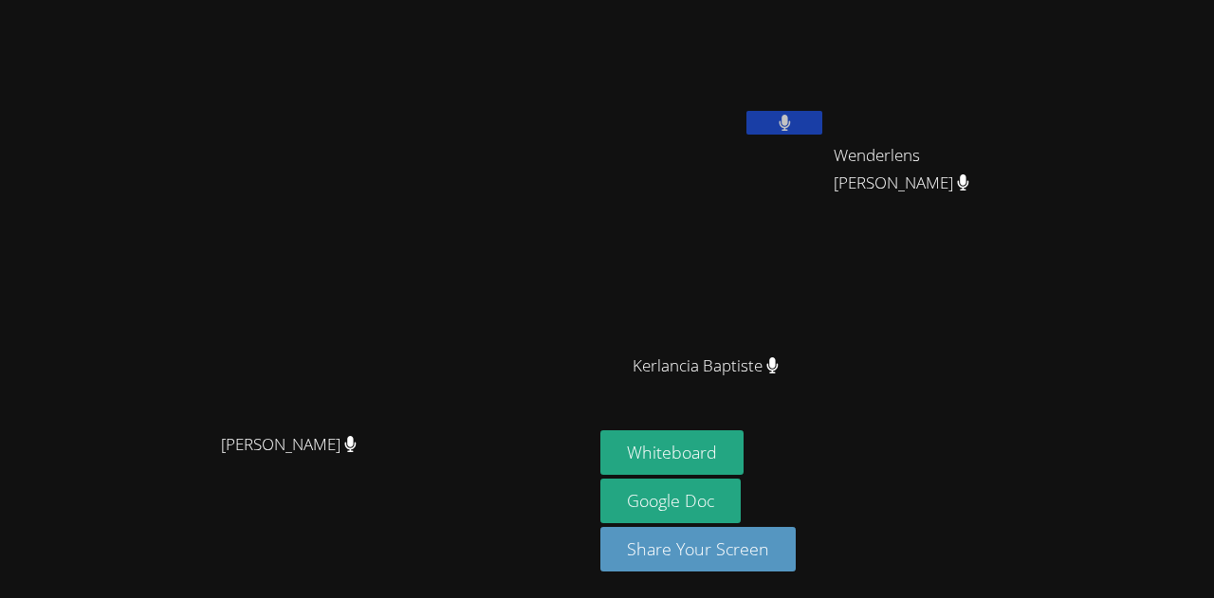
click at [785, 117] on body "Kirsten Marino Kirsten Marino Jestin Chery Wenderlens Demosthene Wenderlens Dem…" at bounding box center [607, 299] width 1214 height 598
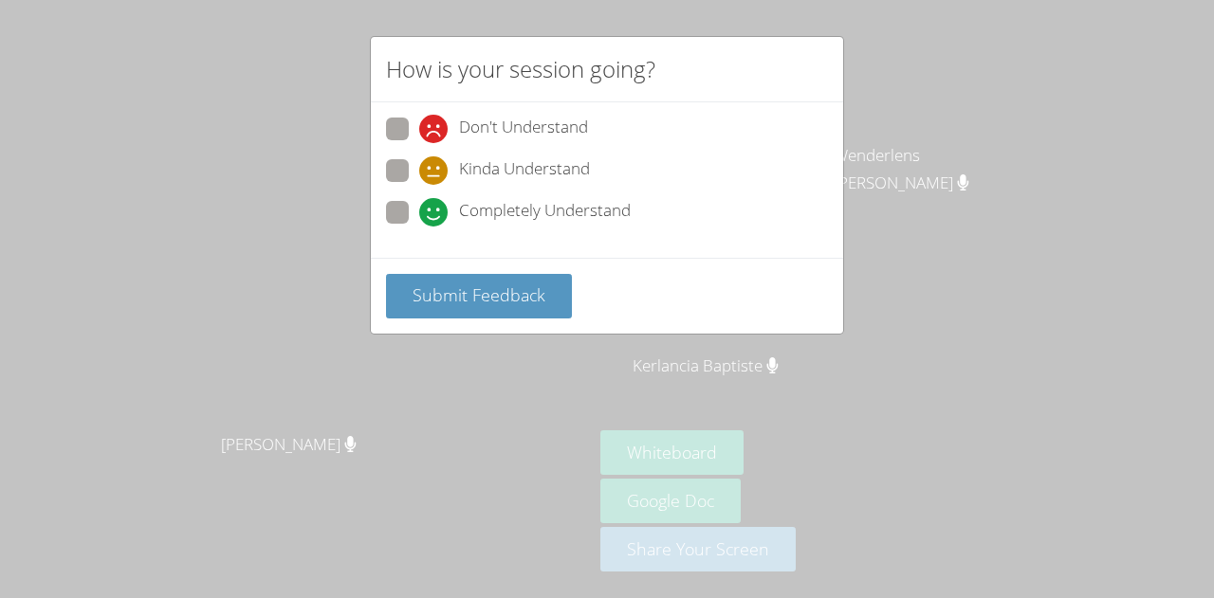
click at [419, 227] on span at bounding box center [419, 227] width 0 height 0
click at [419, 217] on input "Completely Understand" at bounding box center [427, 209] width 16 height 16
radio input "true"
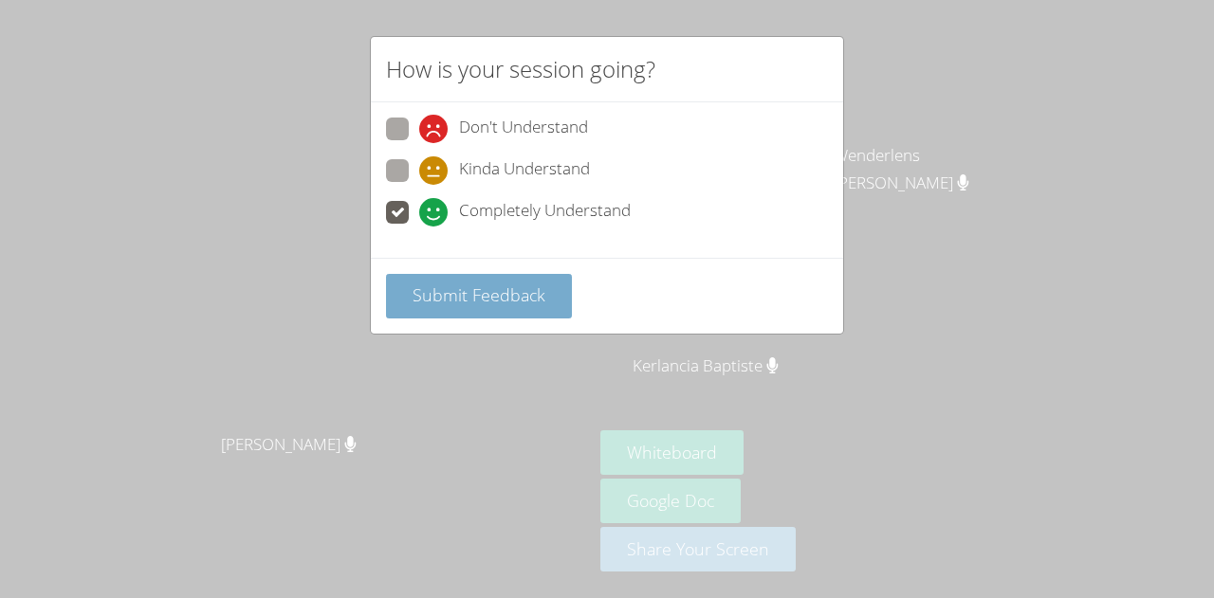
click at [503, 284] on span "Submit Feedback" at bounding box center [478, 295] width 133 height 23
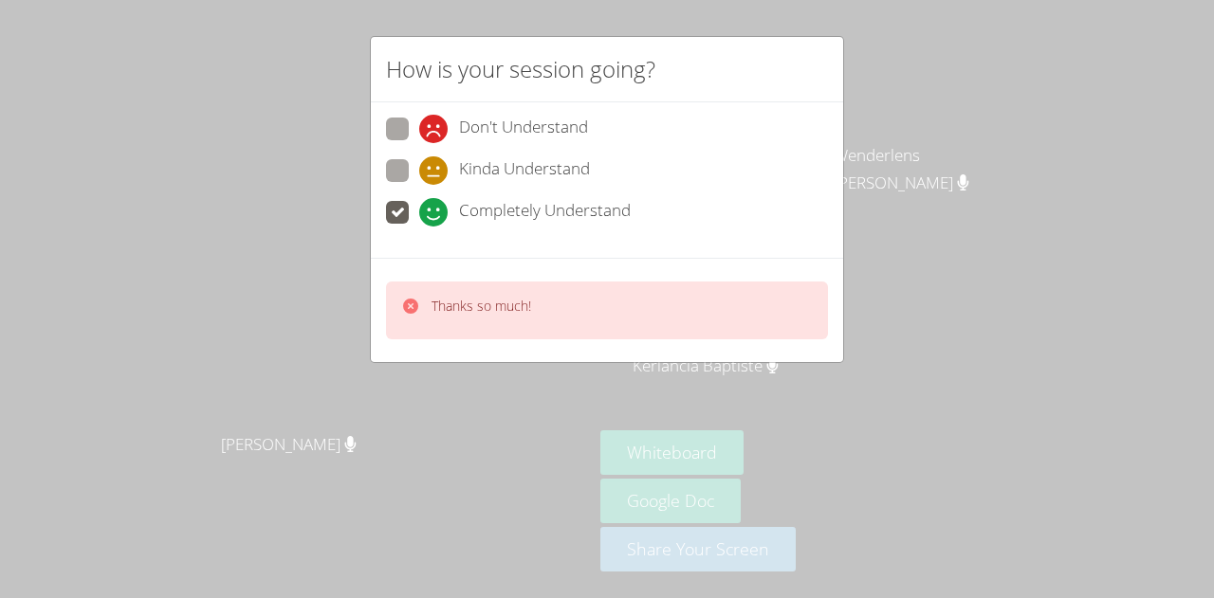
click at [419, 298] on div "Thanks so much!" at bounding box center [466, 310] width 130 height 27
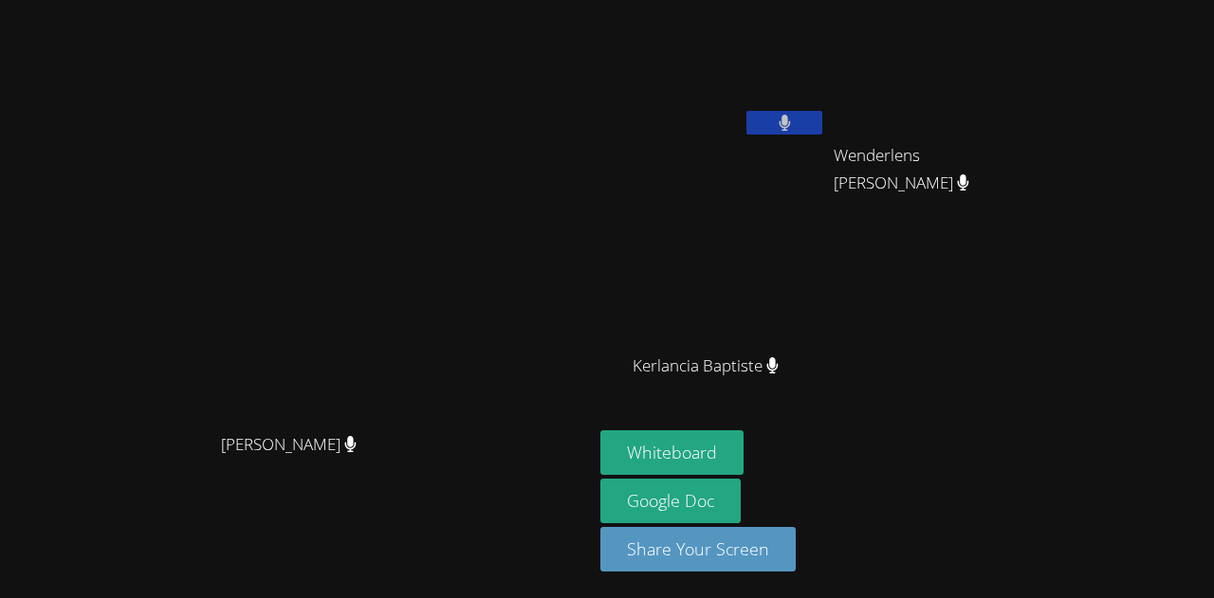
click at [419, 298] on video at bounding box center [297, 261] width 284 height 325
click at [790, 118] on icon at bounding box center [783, 123] width 11 height 16
click at [746, 111] on button at bounding box center [784, 123] width 76 height 24
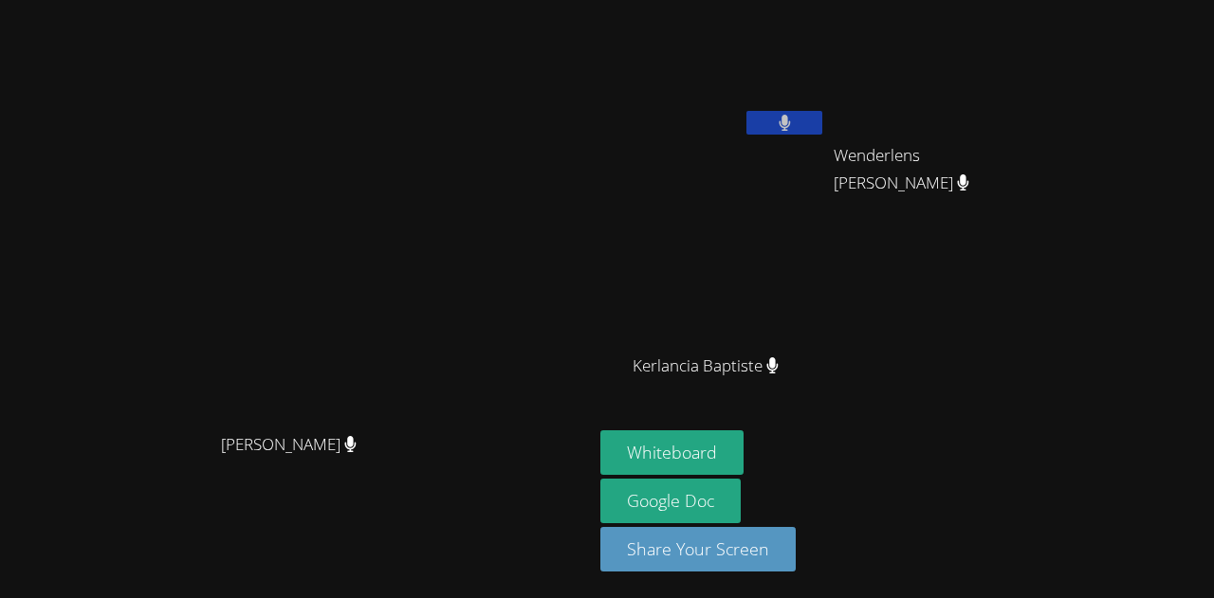
click at [746, 111] on button at bounding box center [784, 123] width 76 height 24
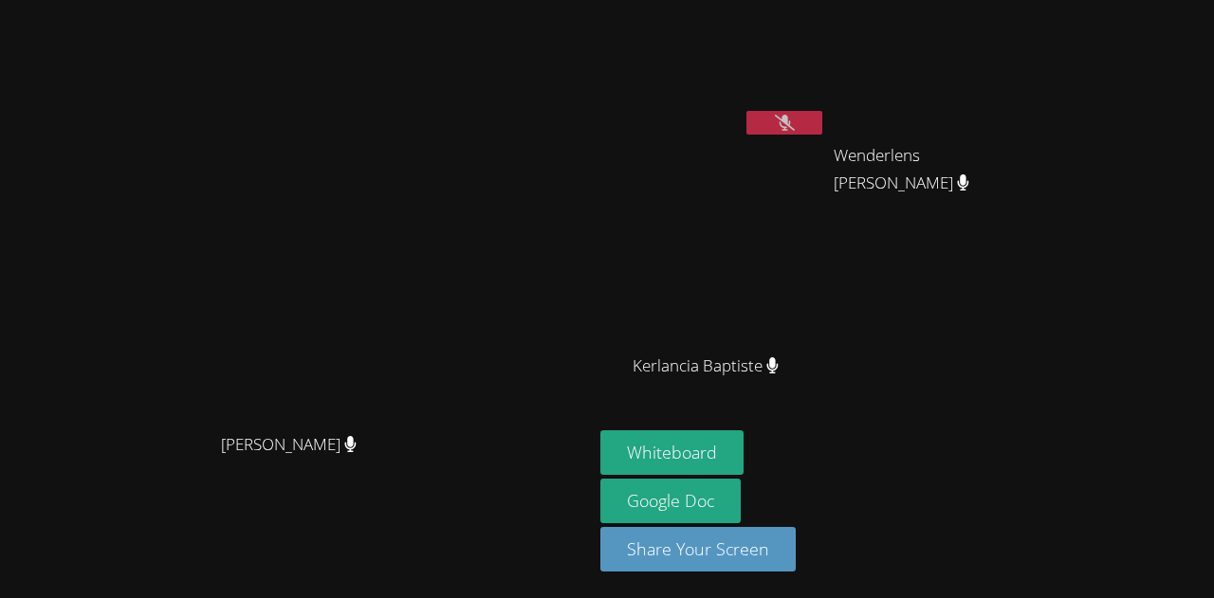
click at [746, 111] on button at bounding box center [784, 123] width 76 height 24
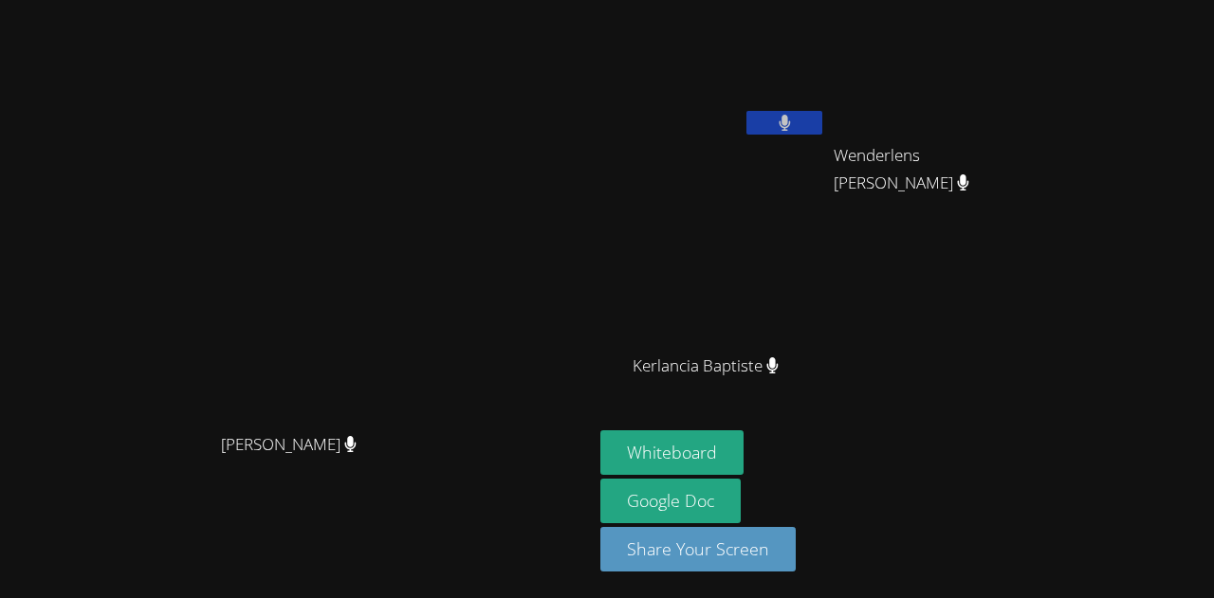
click at [746, 111] on button at bounding box center [784, 123] width 76 height 24
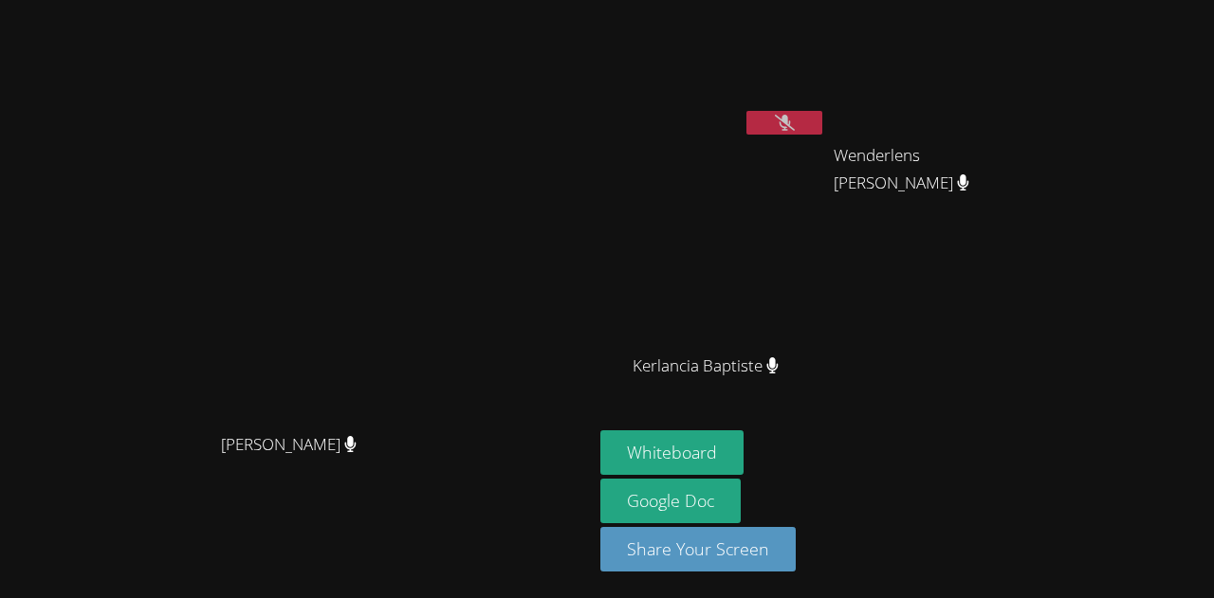
click at [746, 111] on button at bounding box center [784, 123] width 76 height 24
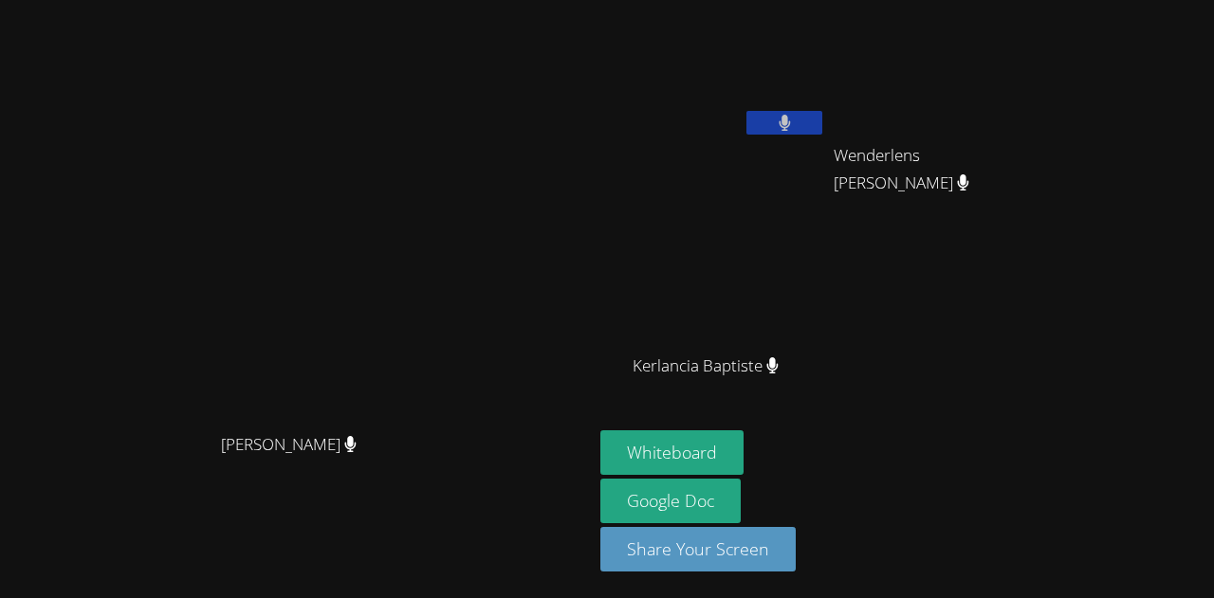
click at [746, 111] on button at bounding box center [784, 123] width 76 height 24
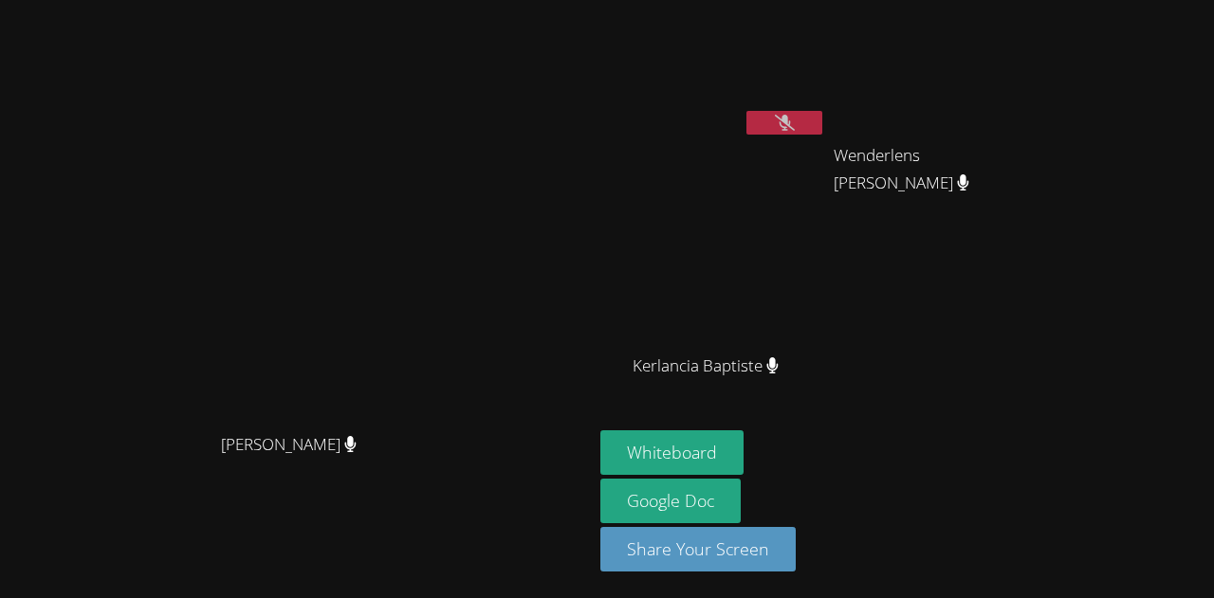
click at [746, 111] on button at bounding box center [784, 123] width 76 height 24
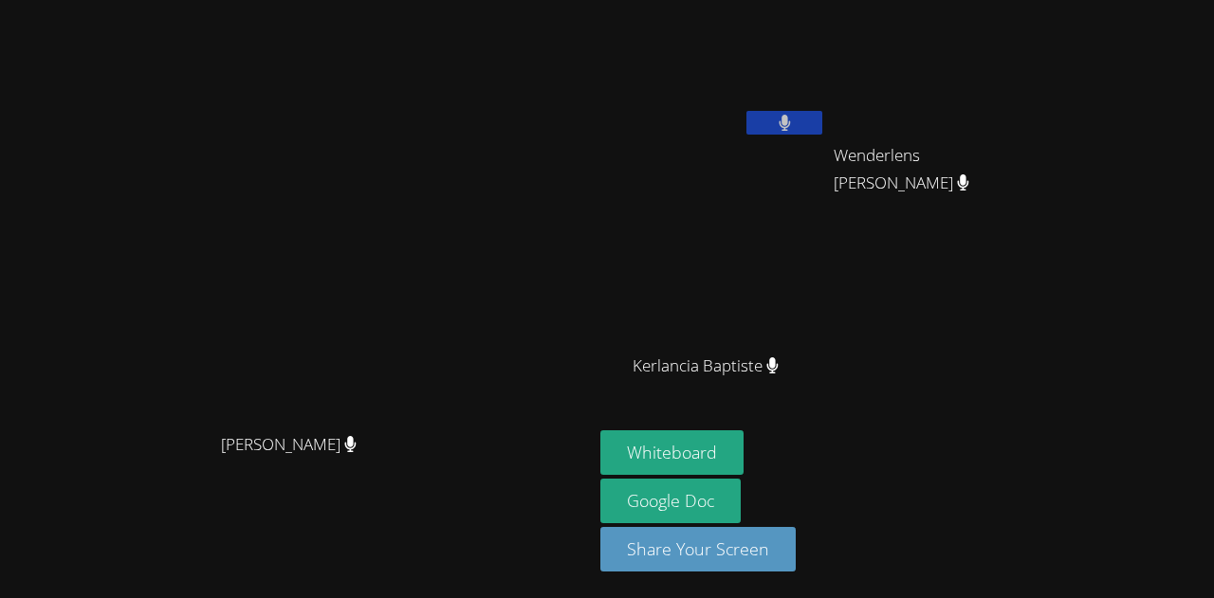
click at [746, 111] on button at bounding box center [784, 123] width 76 height 24
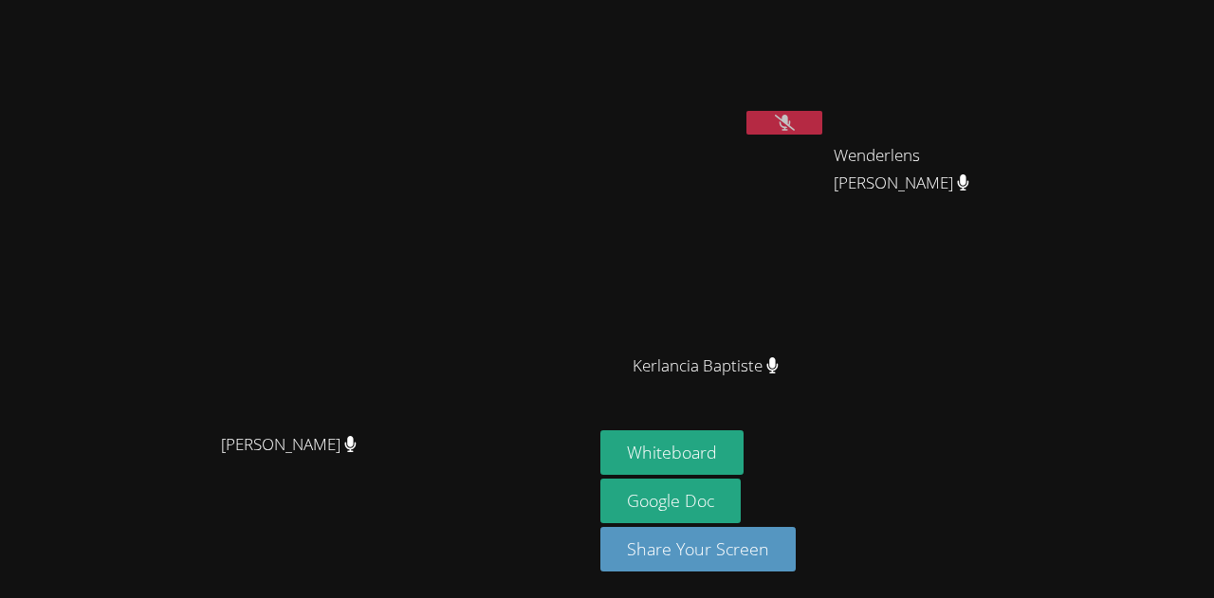
click at [746, 111] on button at bounding box center [784, 123] width 76 height 24
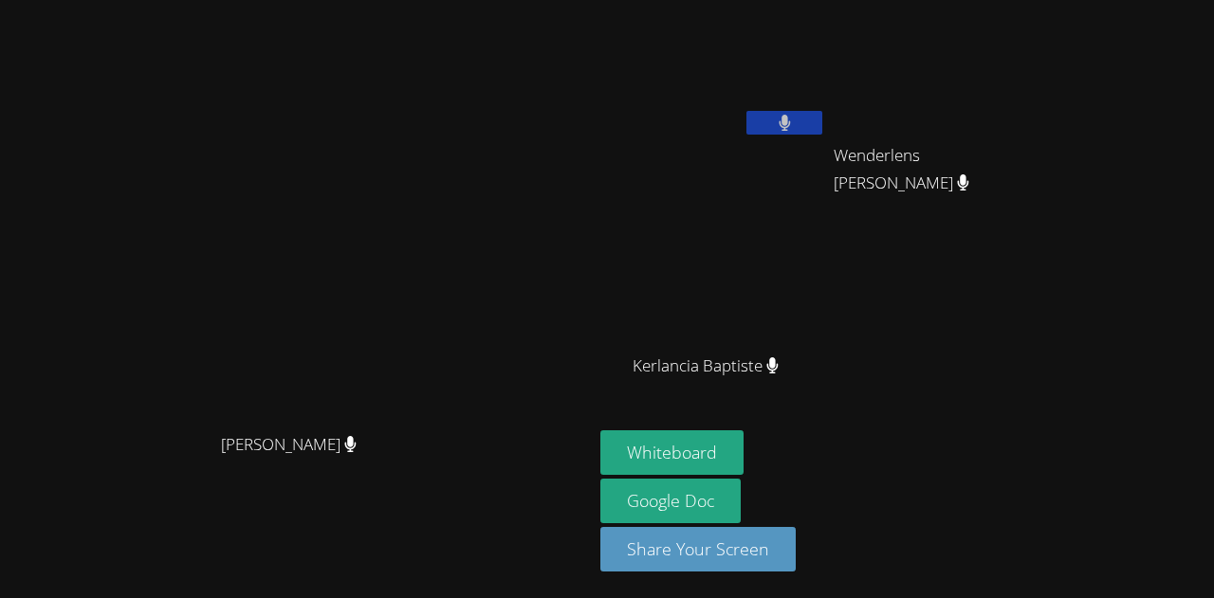
click at [746, 111] on button at bounding box center [784, 123] width 76 height 24
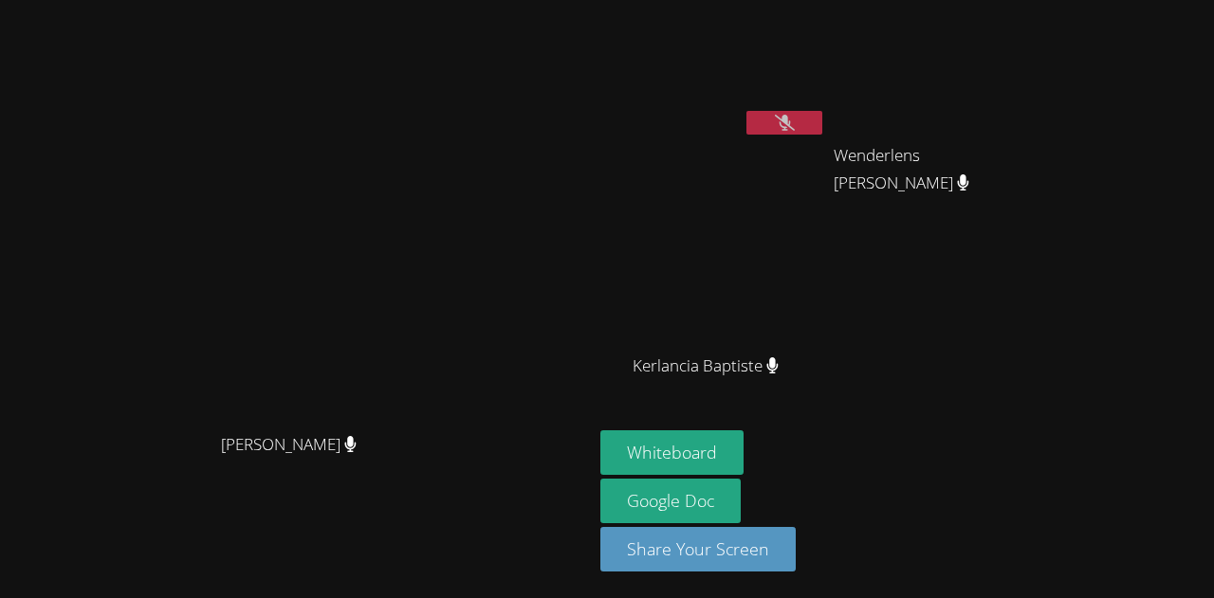
click at [746, 111] on button at bounding box center [784, 123] width 76 height 24
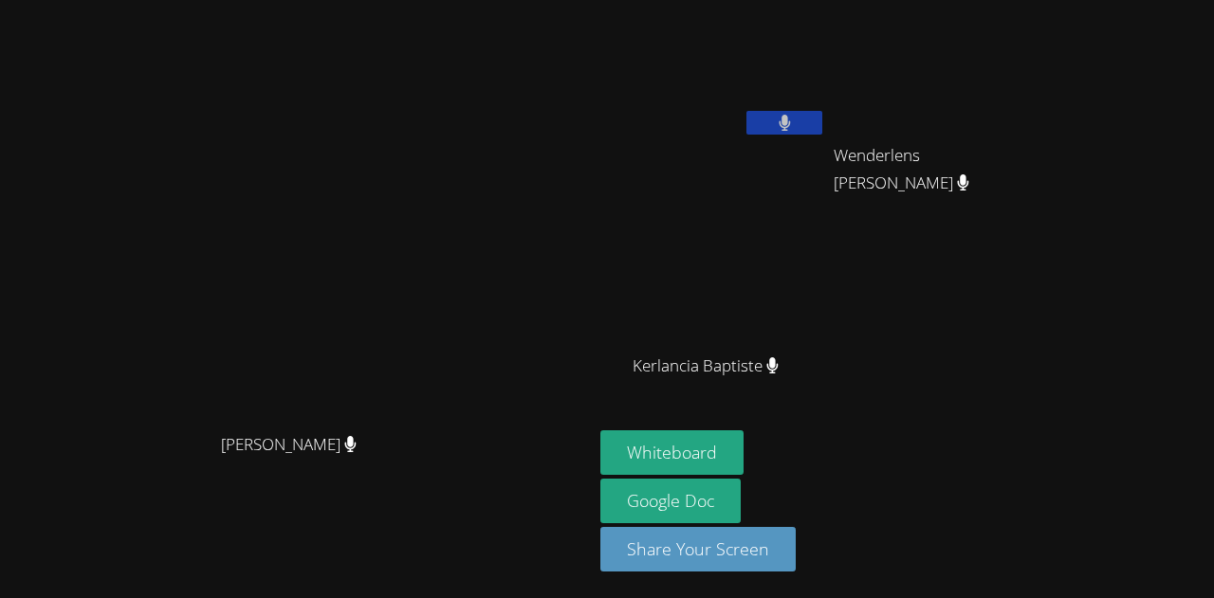
click at [746, 111] on button at bounding box center [784, 123] width 76 height 24
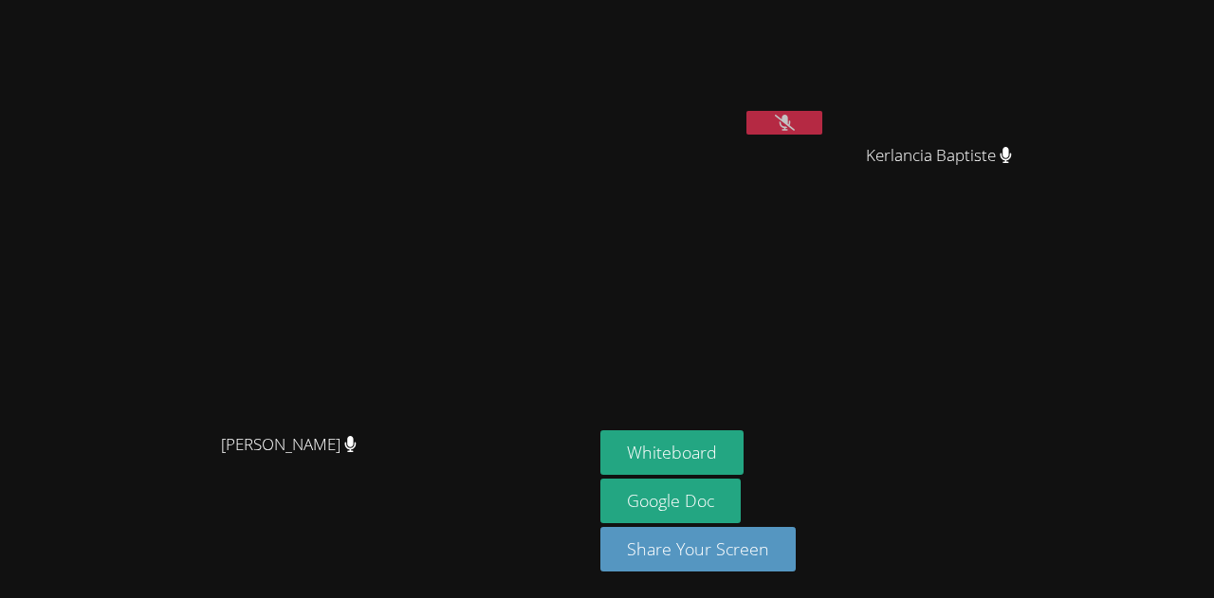
click at [746, 111] on button at bounding box center [784, 123] width 76 height 24
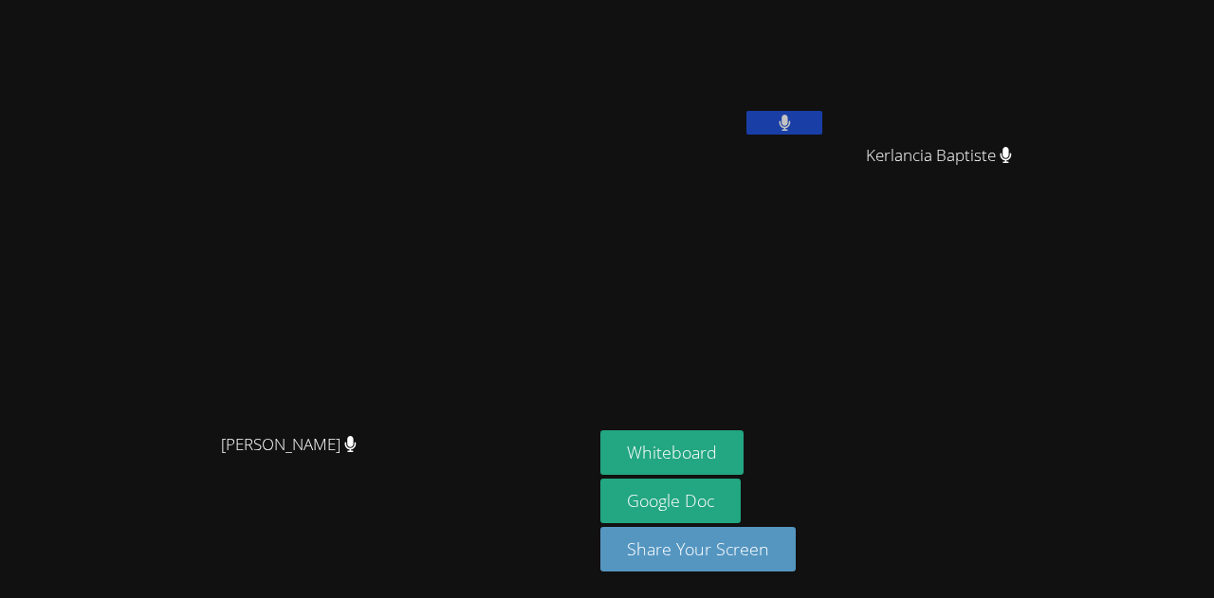
click at [746, 111] on button at bounding box center [784, 123] width 76 height 24
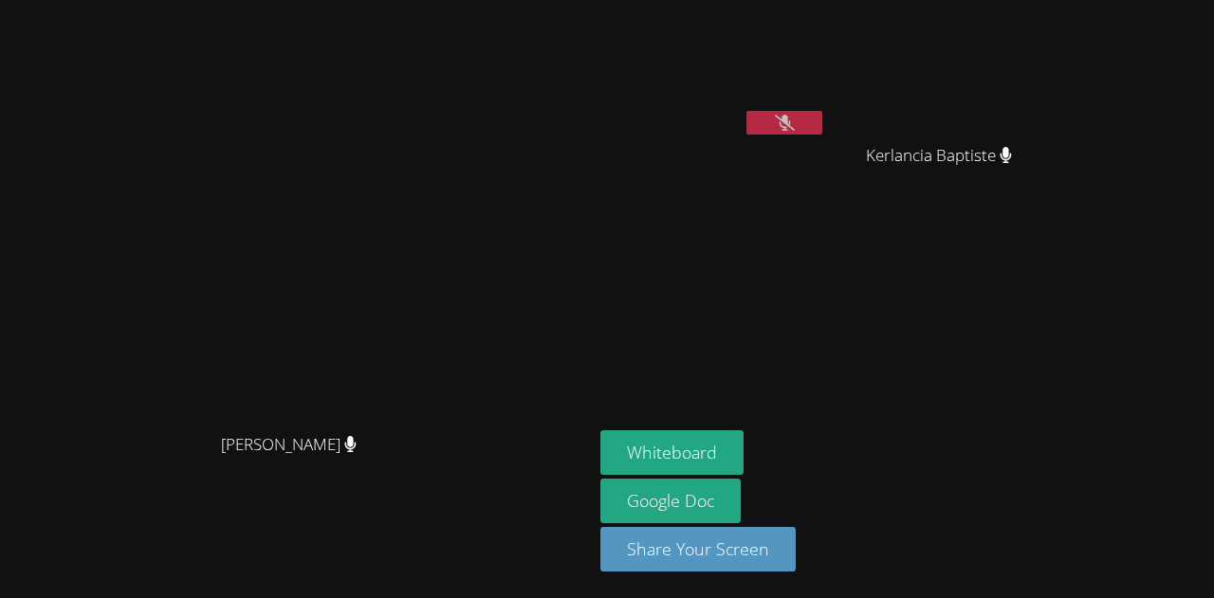
click at [746, 111] on button at bounding box center [784, 123] width 76 height 24
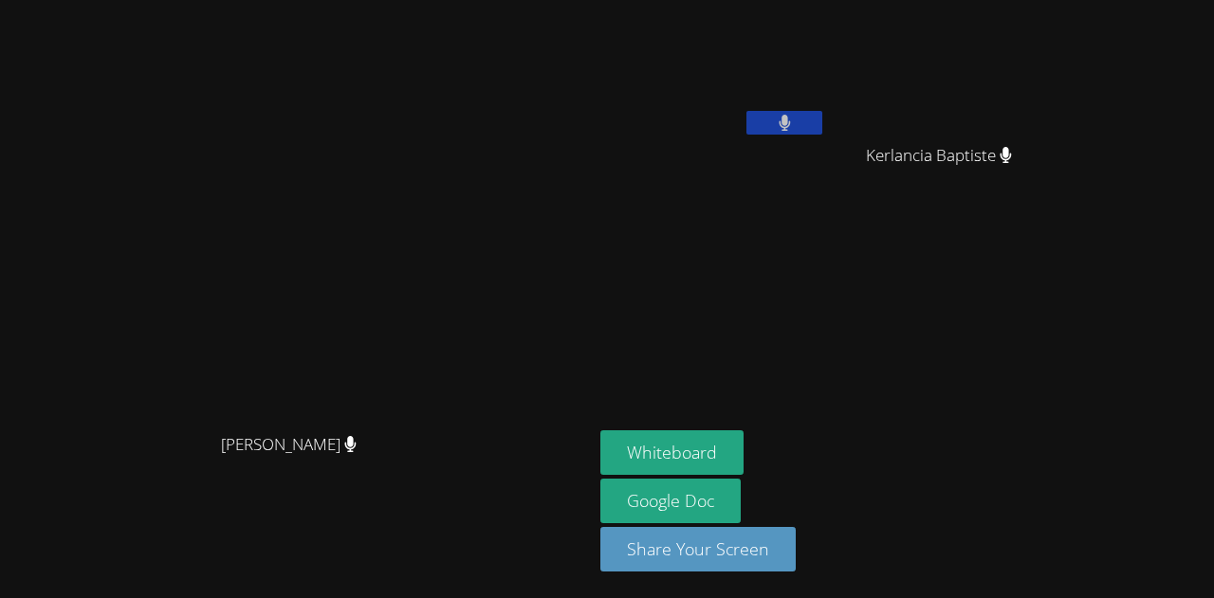
click at [746, 111] on button at bounding box center [784, 123] width 76 height 24
